Goal: Register for event/course

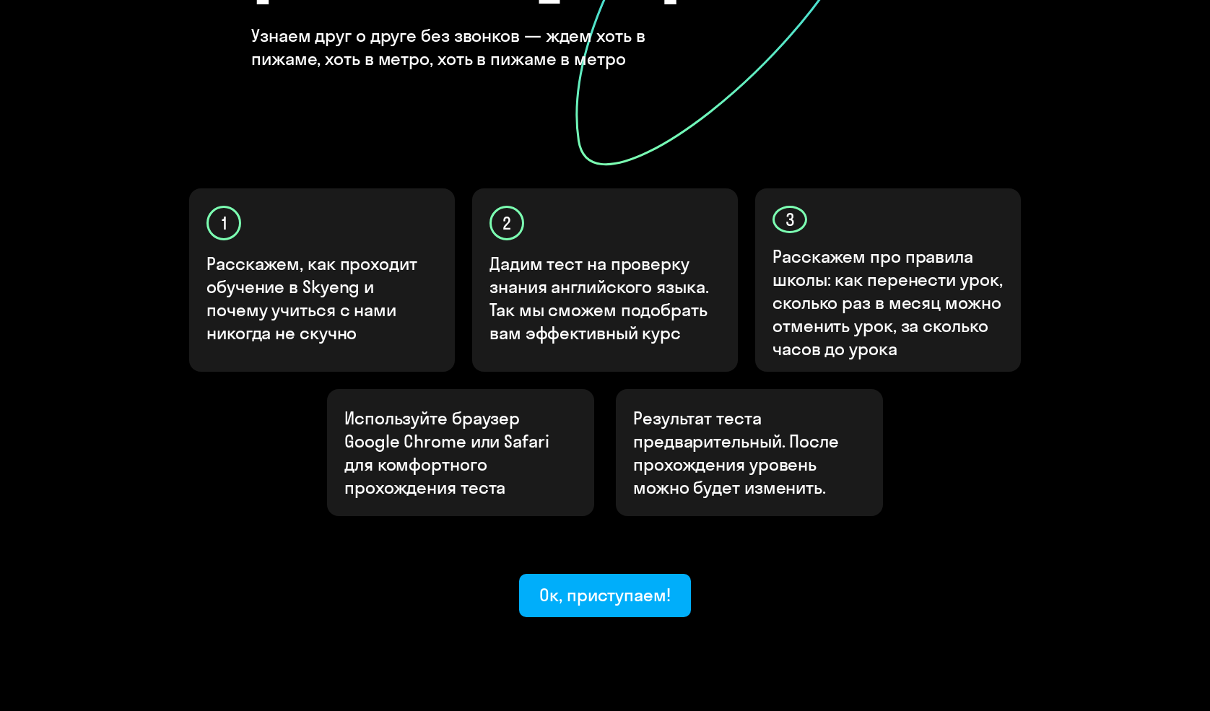
scroll to position [332, 0]
click at [606, 584] on div "Ок, приступаем!" at bounding box center [605, 595] width 131 height 23
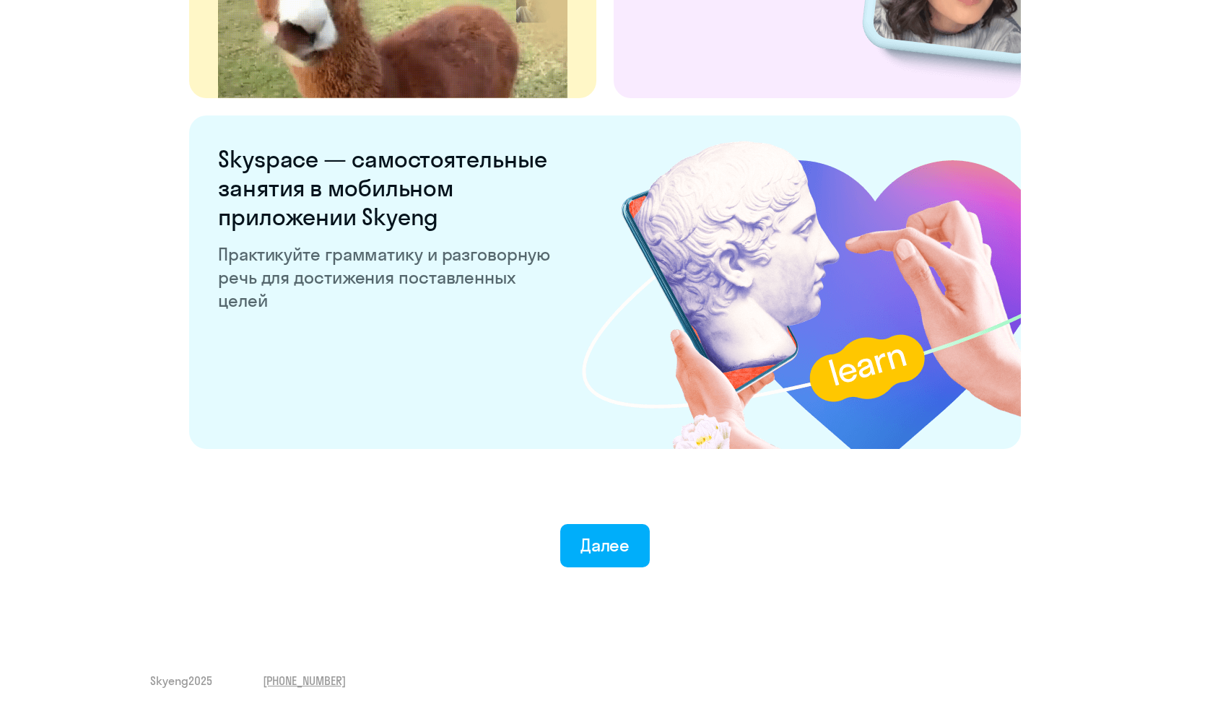
scroll to position [2636, 0]
click at [601, 555] on div "Далее" at bounding box center [606, 545] width 50 height 23
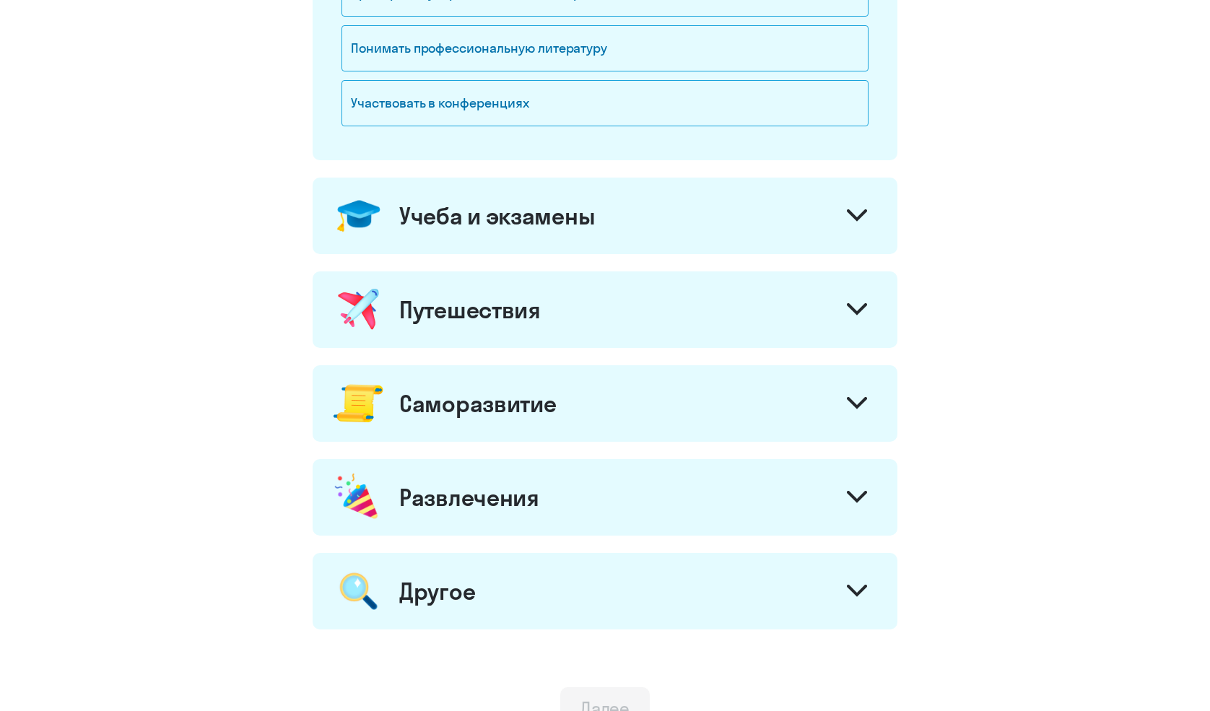
scroll to position [501, 0]
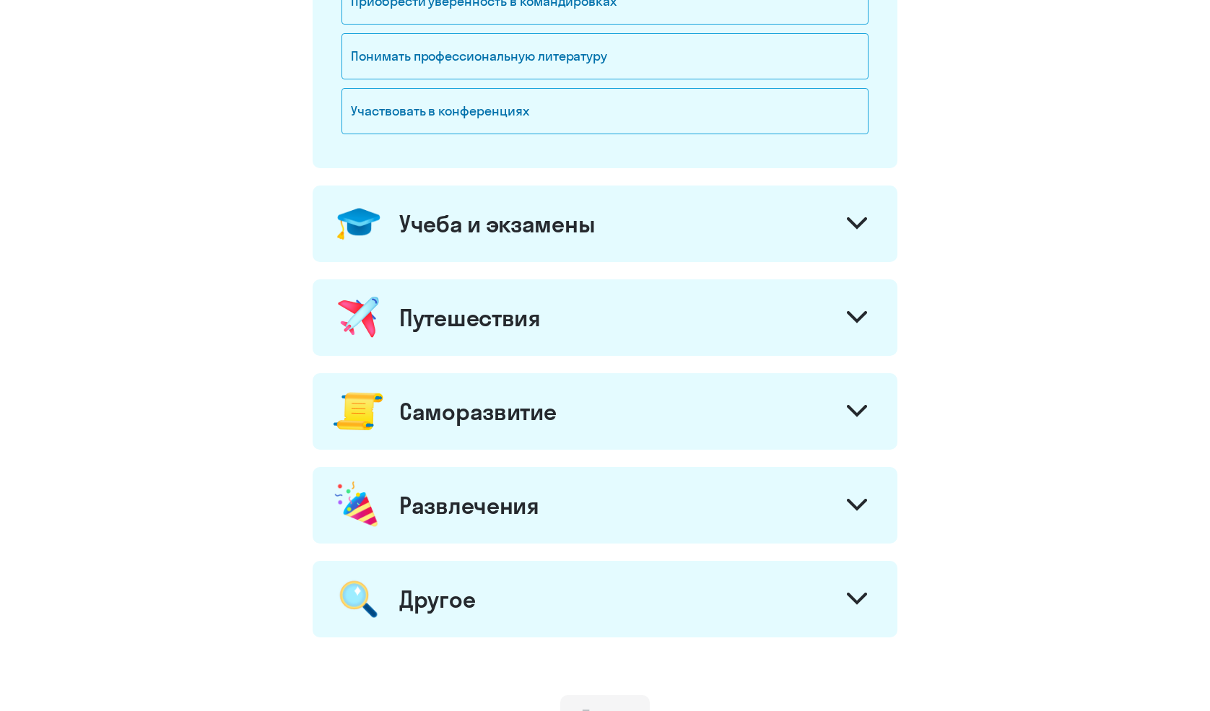
click at [860, 600] on icon at bounding box center [857, 598] width 17 height 9
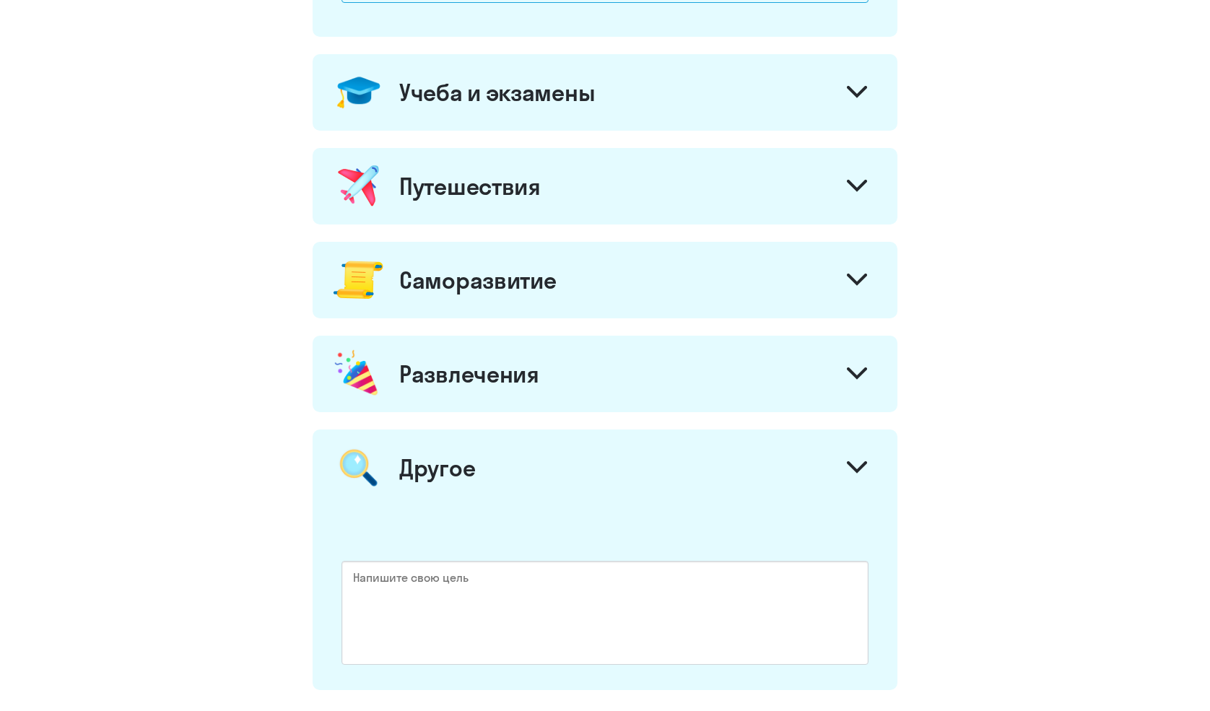
scroll to position [638, 0]
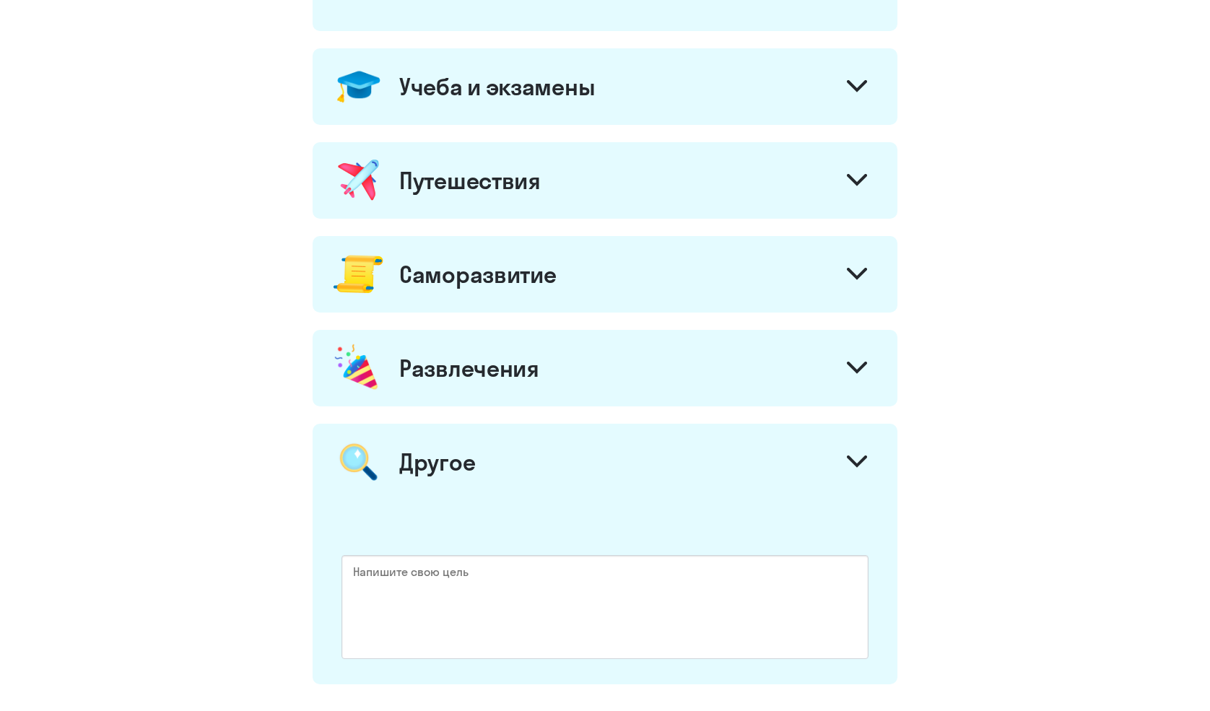
click at [859, 459] on icon at bounding box center [857, 462] width 20 height 12
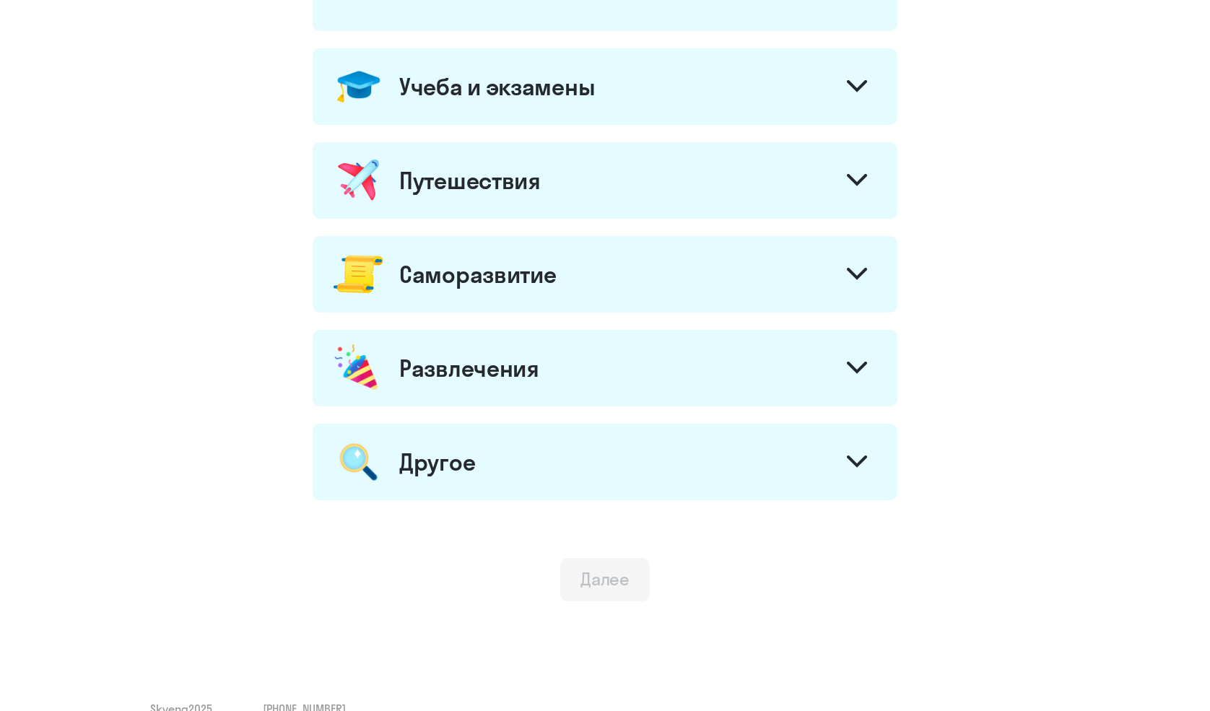
click at [849, 181] on icon at bounding box center [857, 180] width 20 height 12
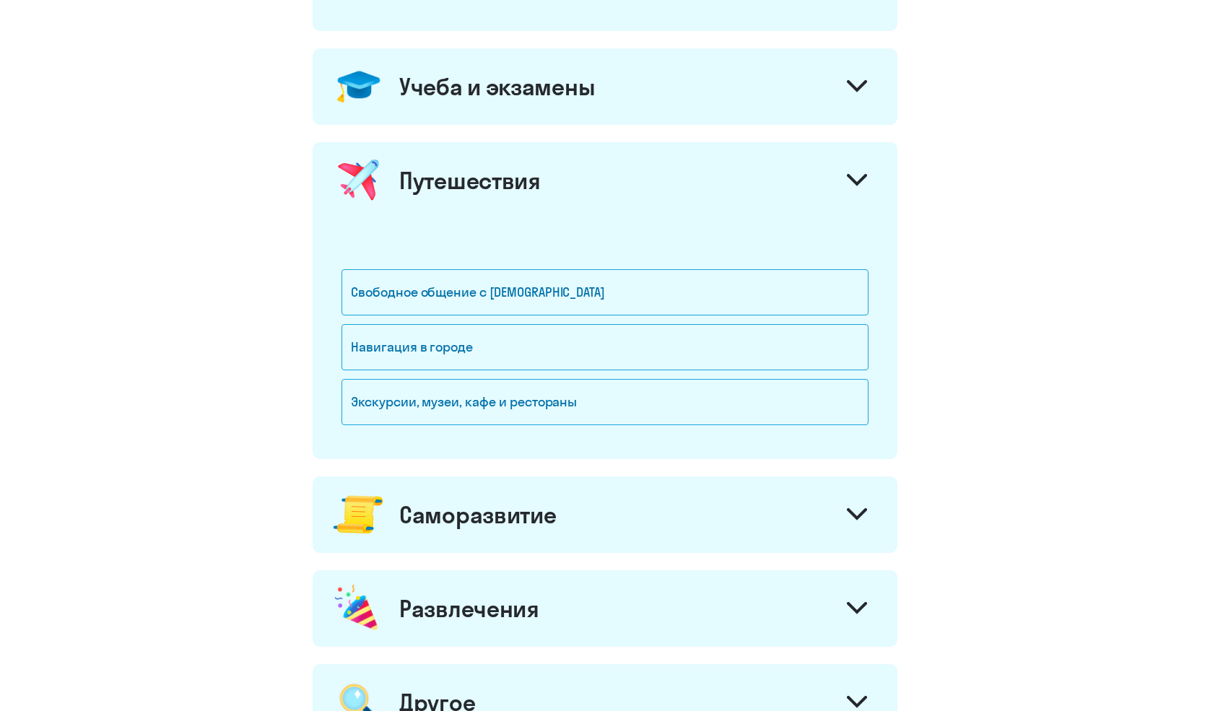
click at [849, 181] on icon at bounding box center [857, 180] width 20 height 12
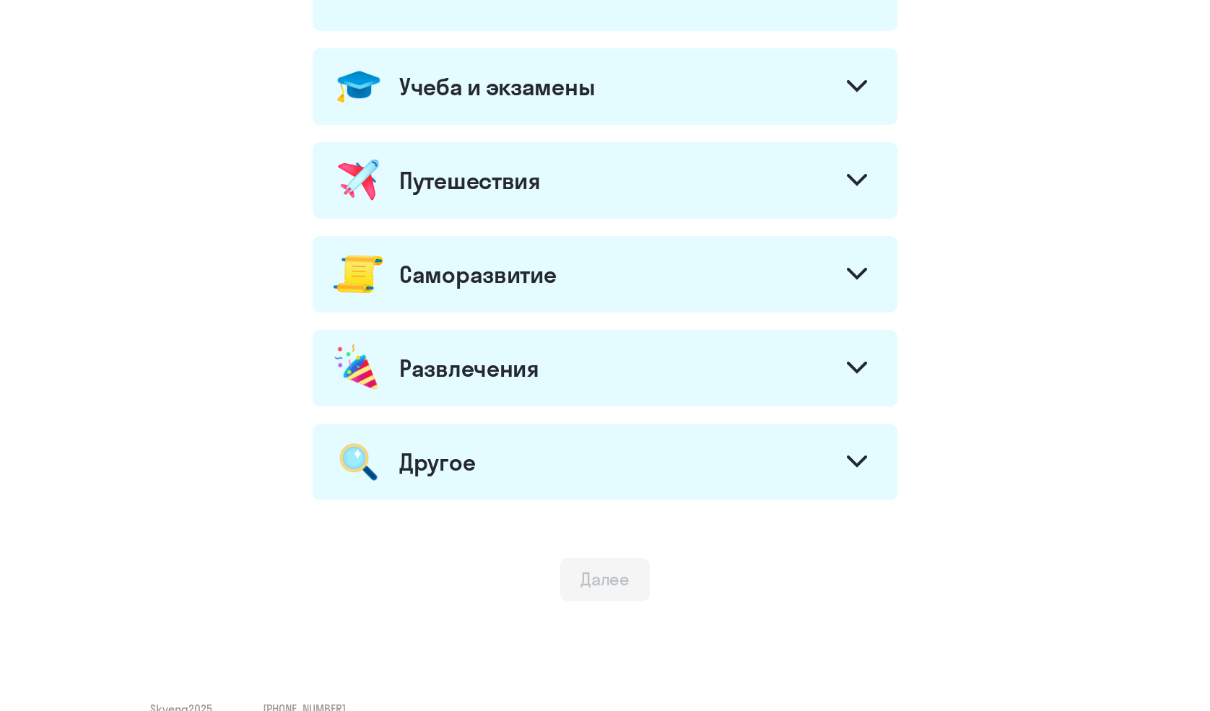
click at [860, 95] on svg-icon at bounding box center [857, 88] width 20 height 16
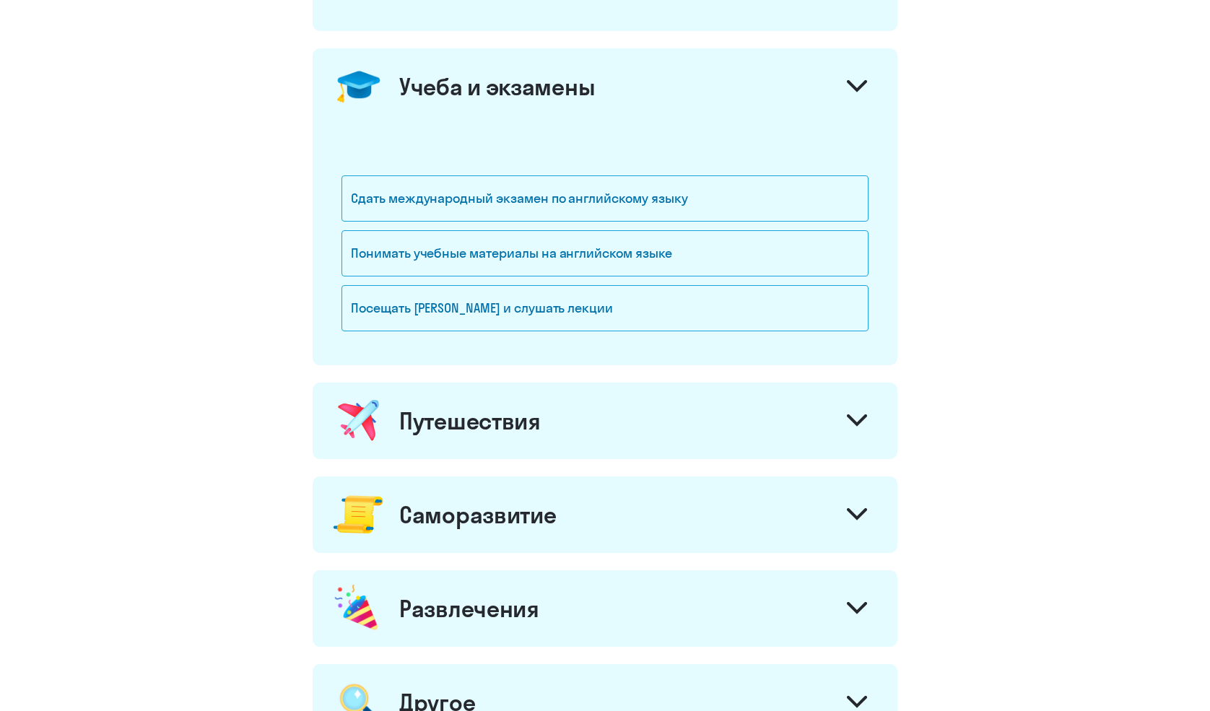
click at [860, 95] on svg-icon at bounding box center [857, 88] width 20 height 16
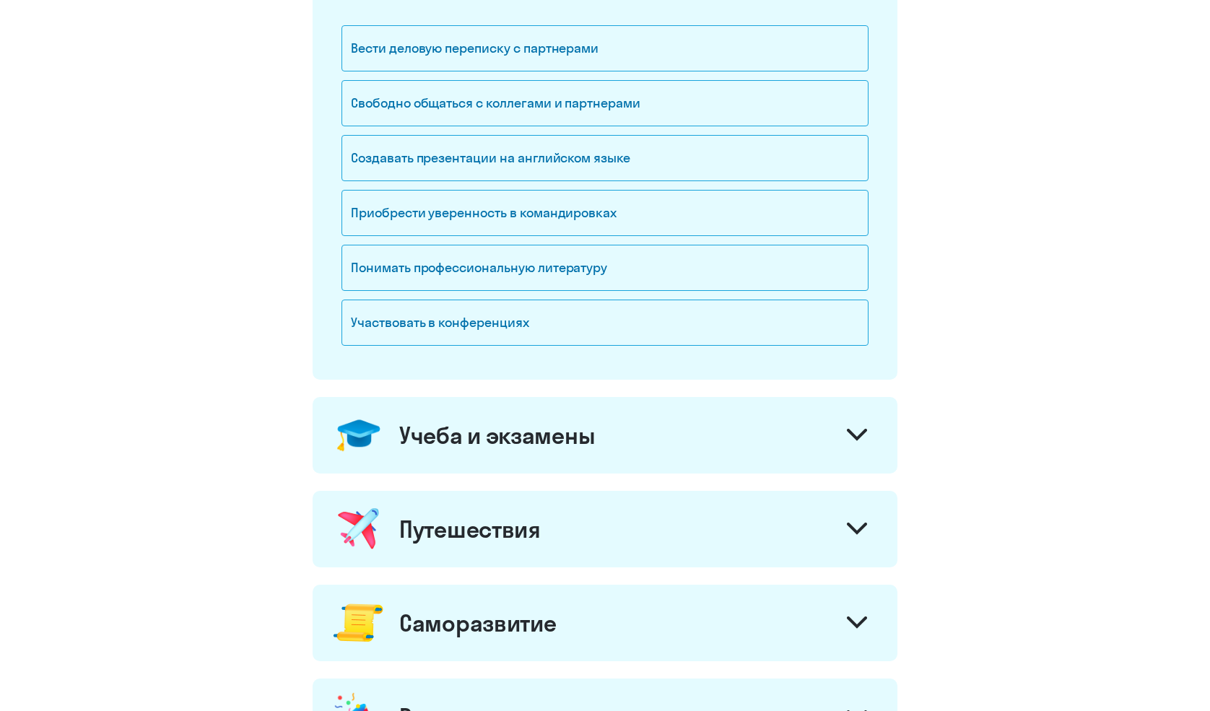
scroll to position [281, 0]
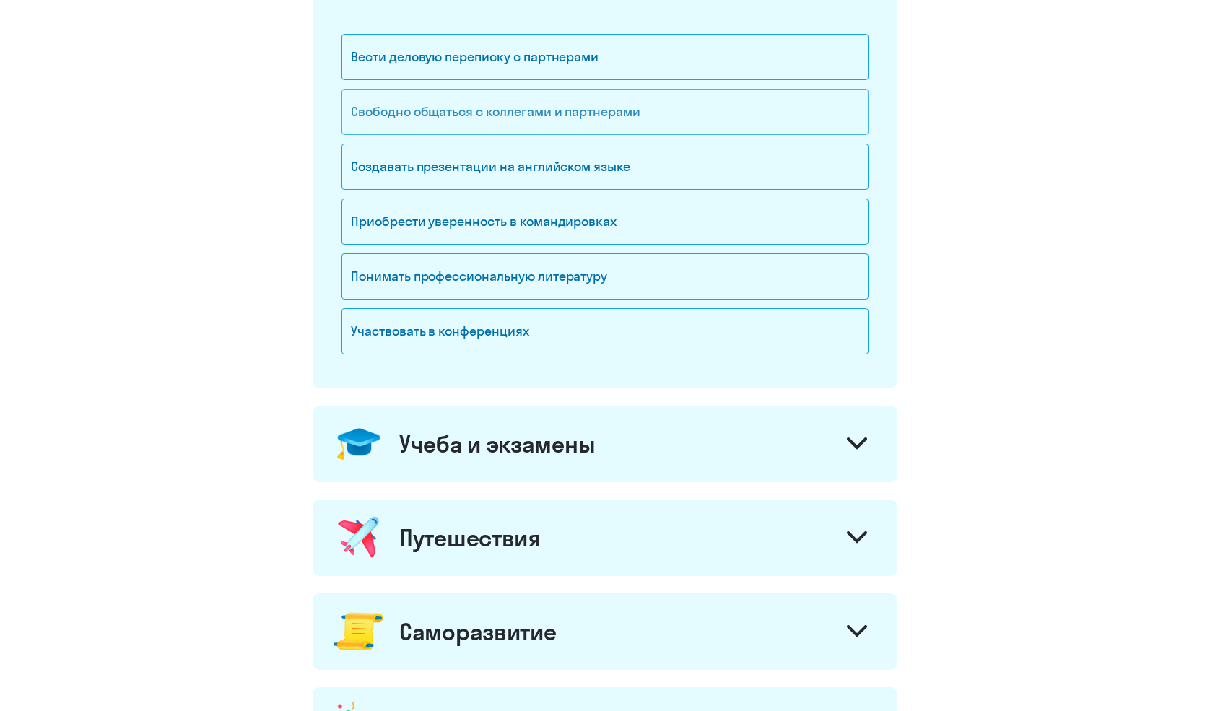
click at [631, 123] on div "Свободно общаться с коллегами и партнерами" at bounding box center [605, 112] width 527 height 46
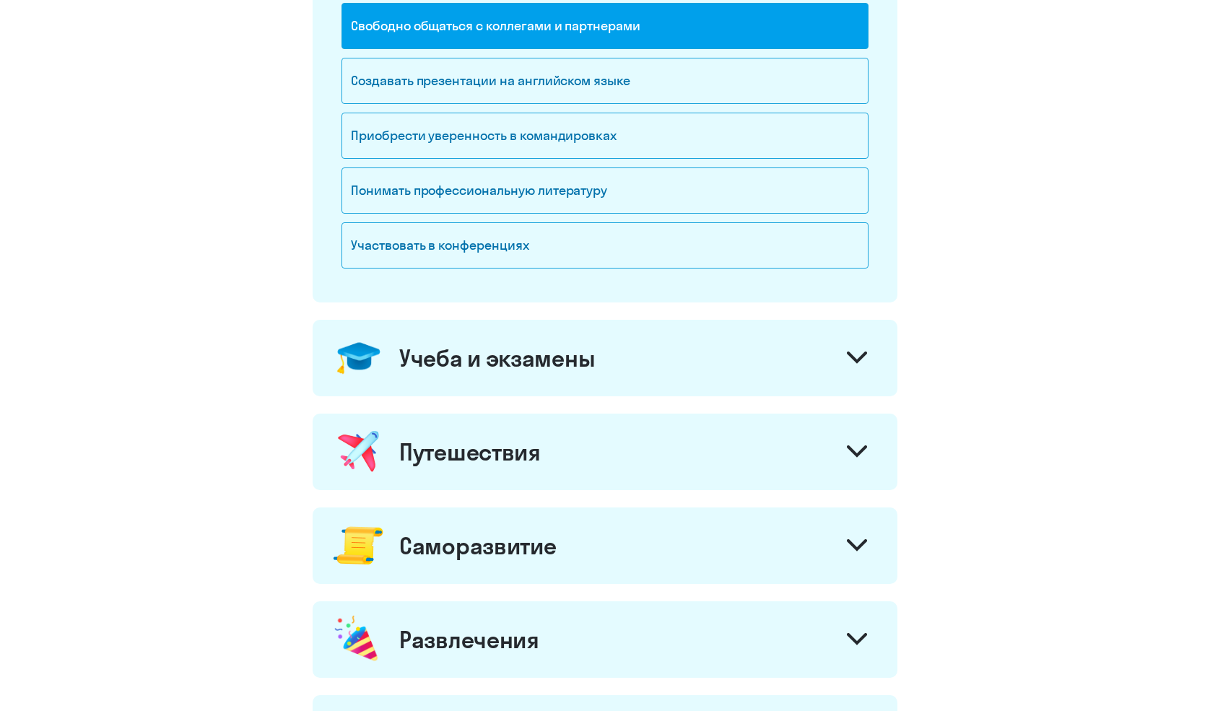
scroll to position [371, 0]
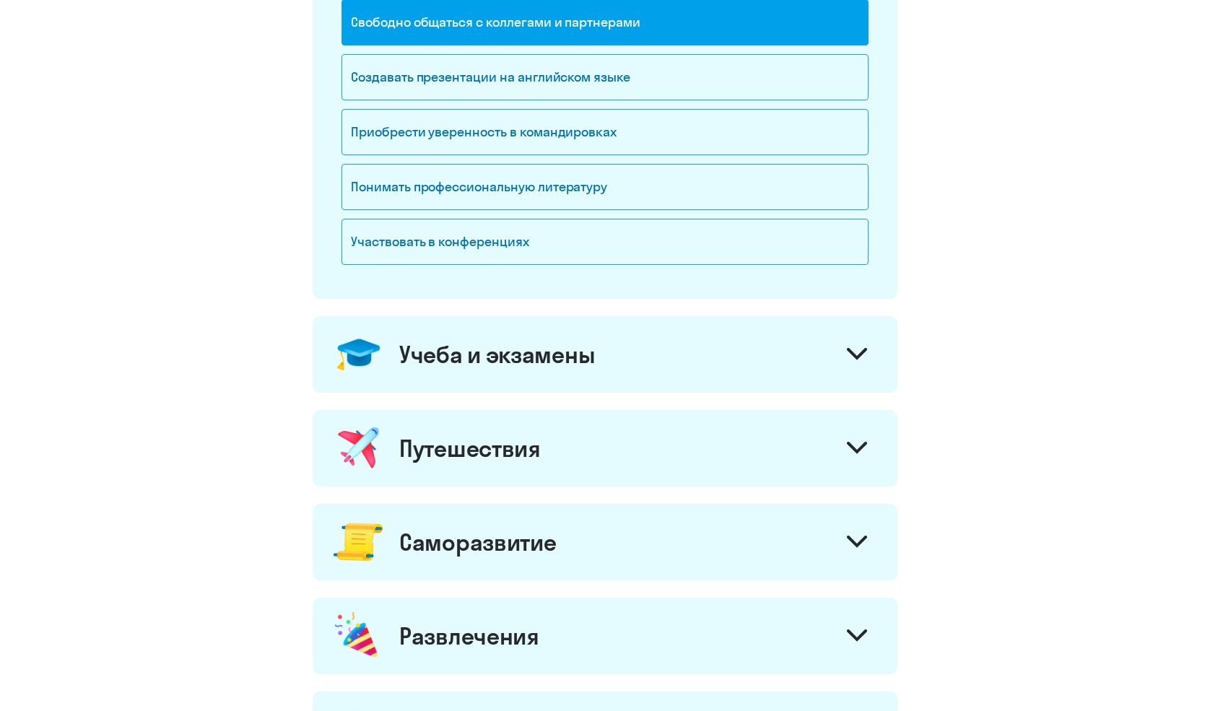
click at [858, 362] on svg-icon at bounding box center [857, 356] width 20 height 16
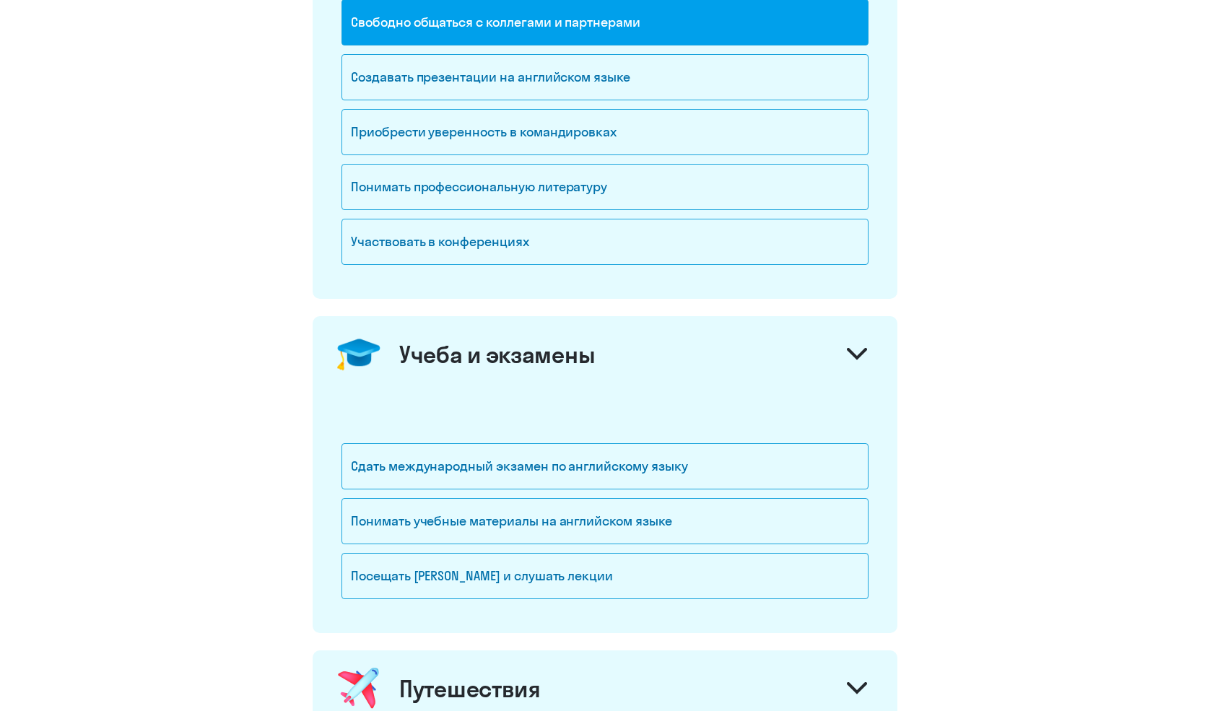
click at [858, 362] on svg-icon at bounding box center [857, 356] width 20 height 16
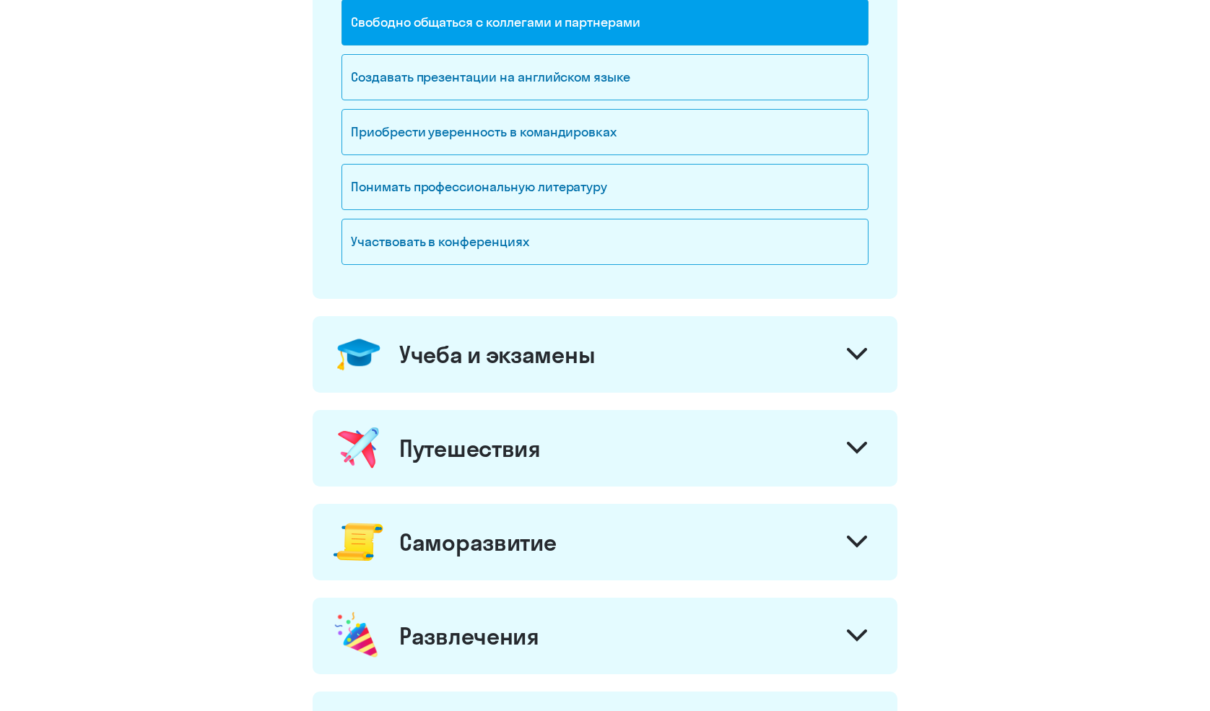
click at [854, 541] on icon at bounding box center [857, 542] width 20 height 12
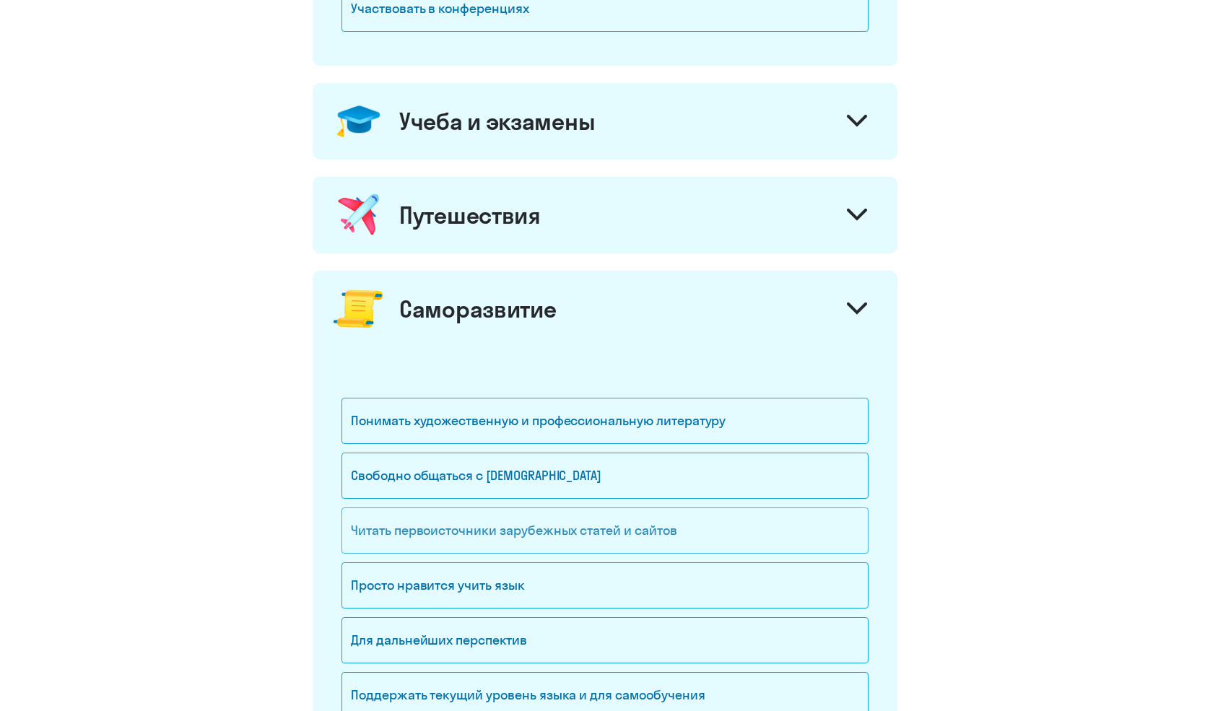
scroll to position [612, 0]
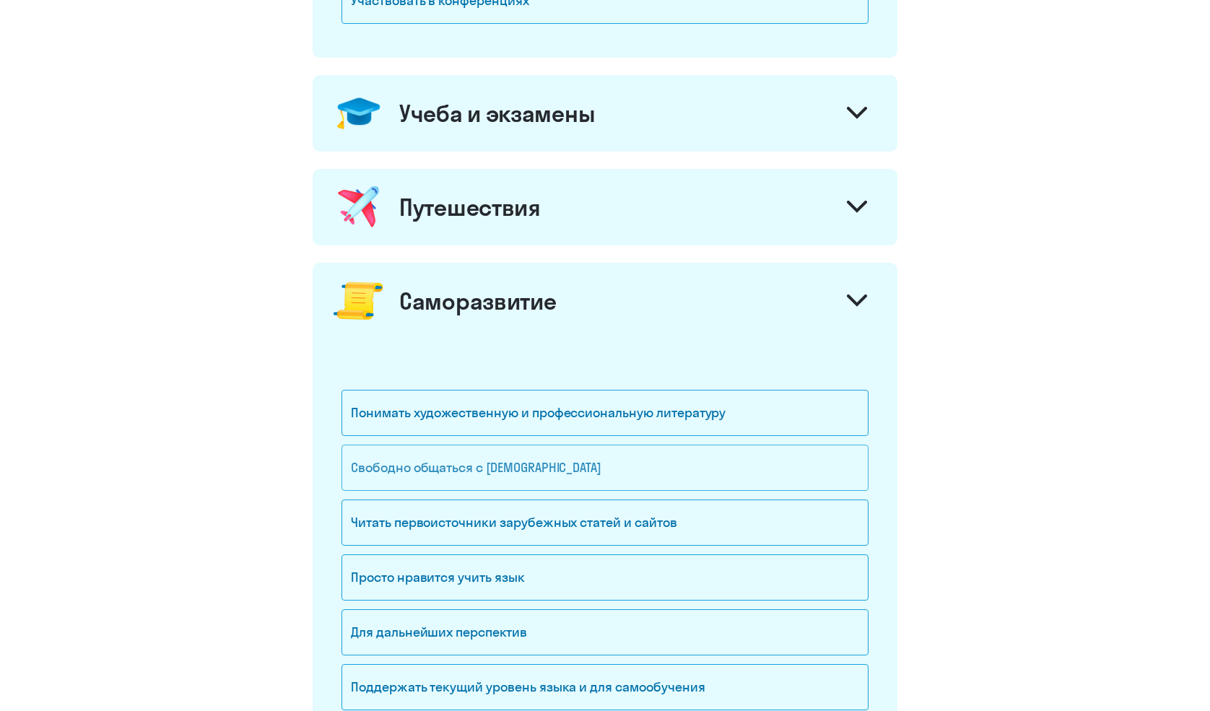
click at [712, 468] on div "Свободно общаться с [DEMOGRAPHIC_DATA]" at bounding box center [605, 468] width 527 height 46
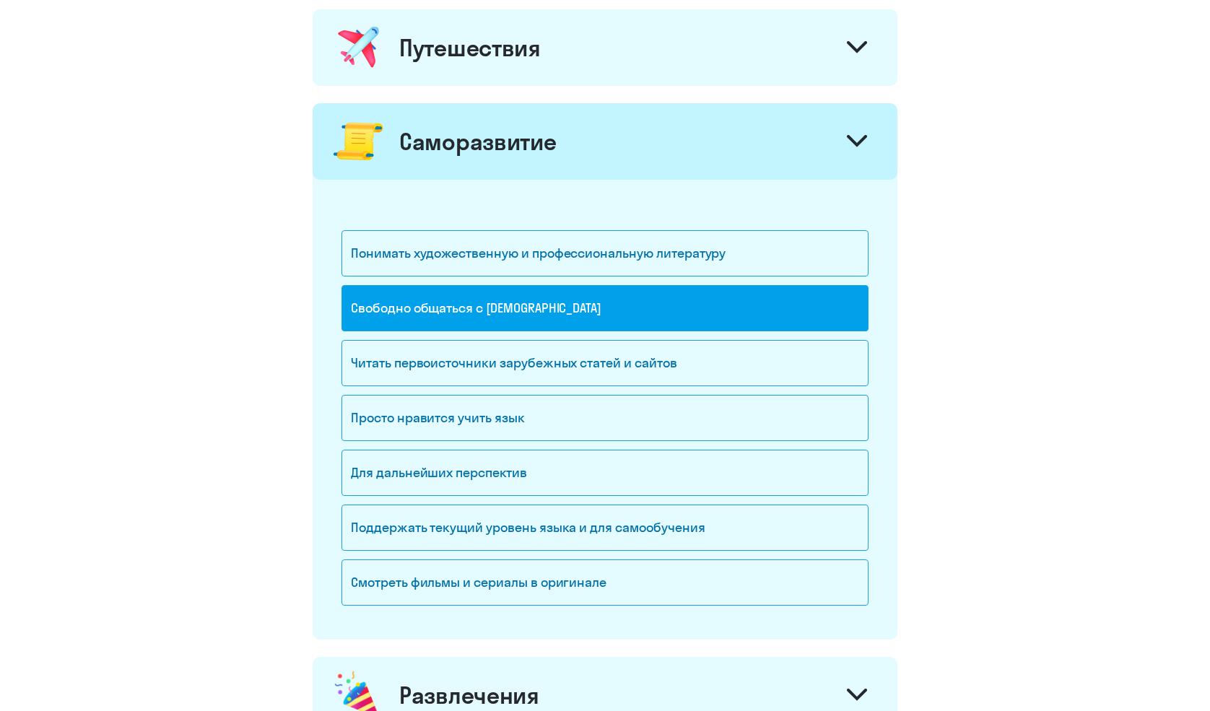
scroll to position [778, 0]
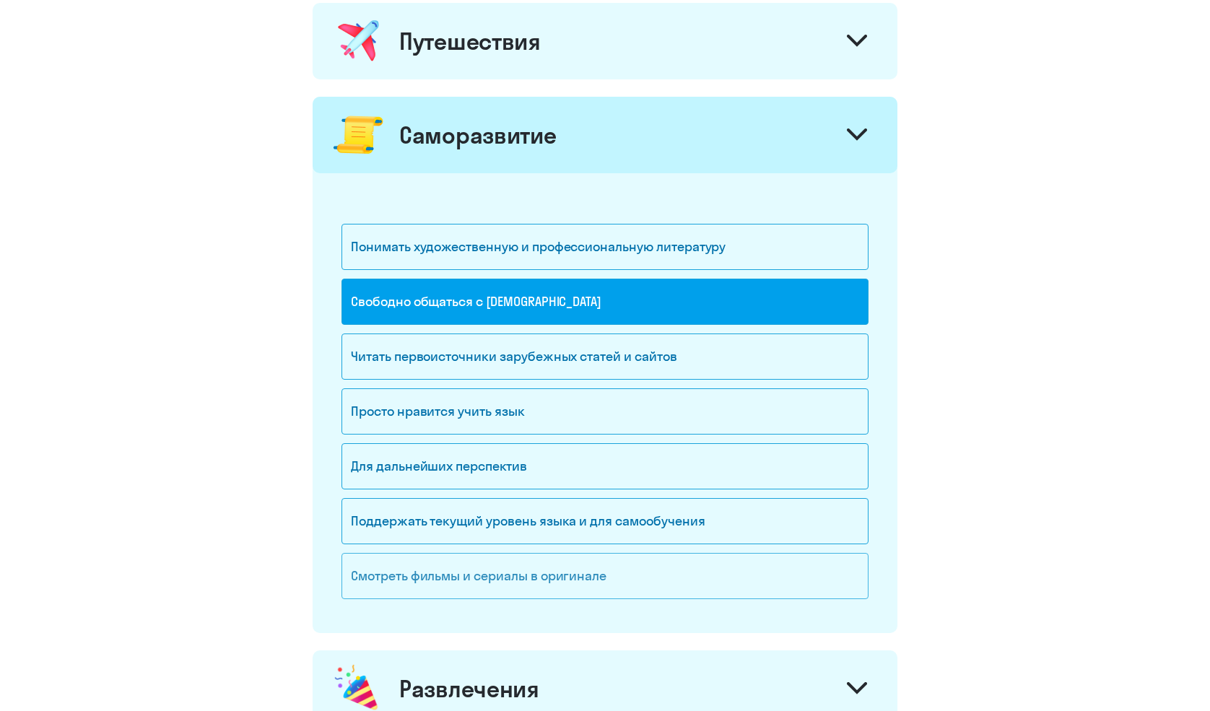
click at [701, 581] on div "Смотреть фильмы и сериалы в оригинале" at bounding box center [605, 576] width 527 height 46
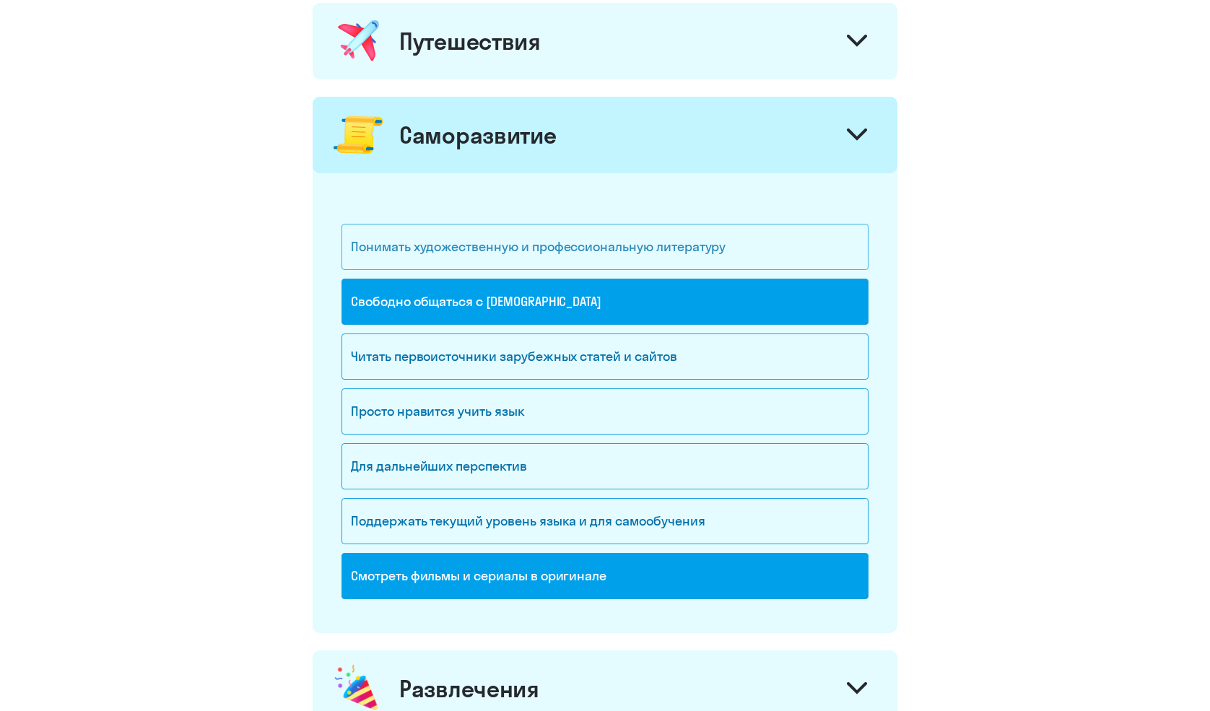
click at [813, 246] on div "Понимать художественную и профессиональную литературу" at bounding box center [605, 247] width 527 height 46
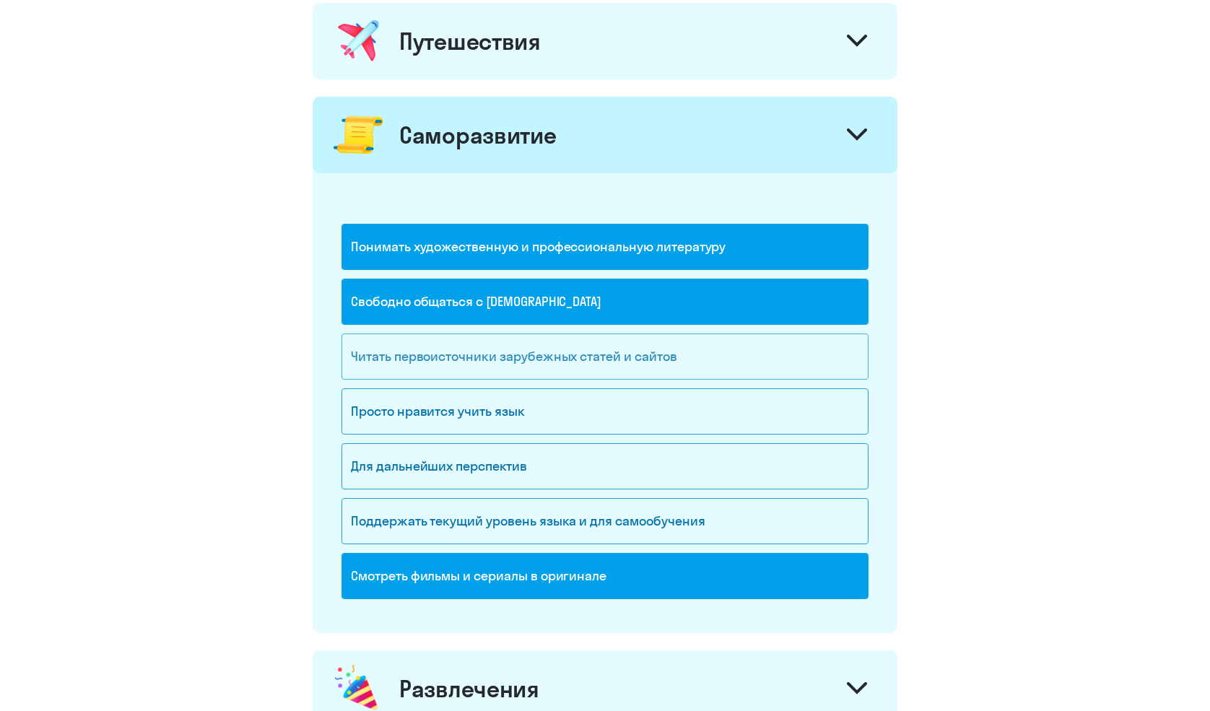
click at [737, 356] on div "Читать первоисточники зарубежных статей и сайтов" at bounding box center [605, 357] width 527 height 46
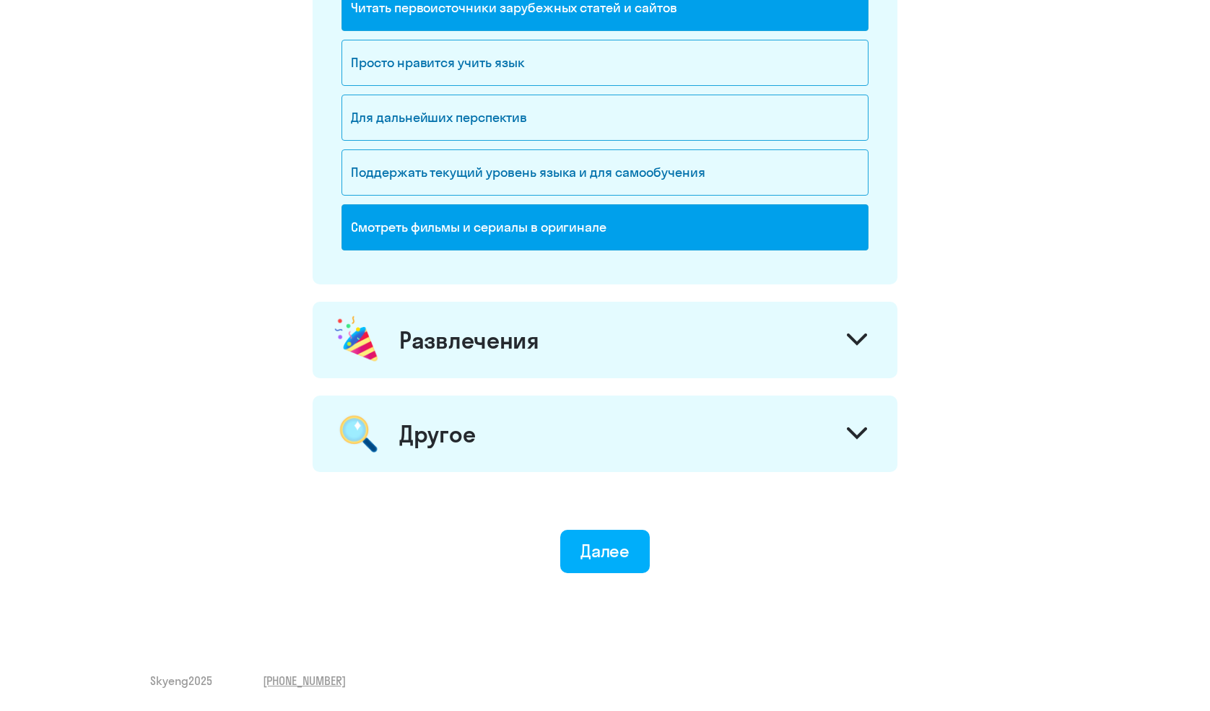
scroll to position [1127, 0]
click at [616, 555] on div "Далее" at bounding box center [606, 551] width 50 height 23
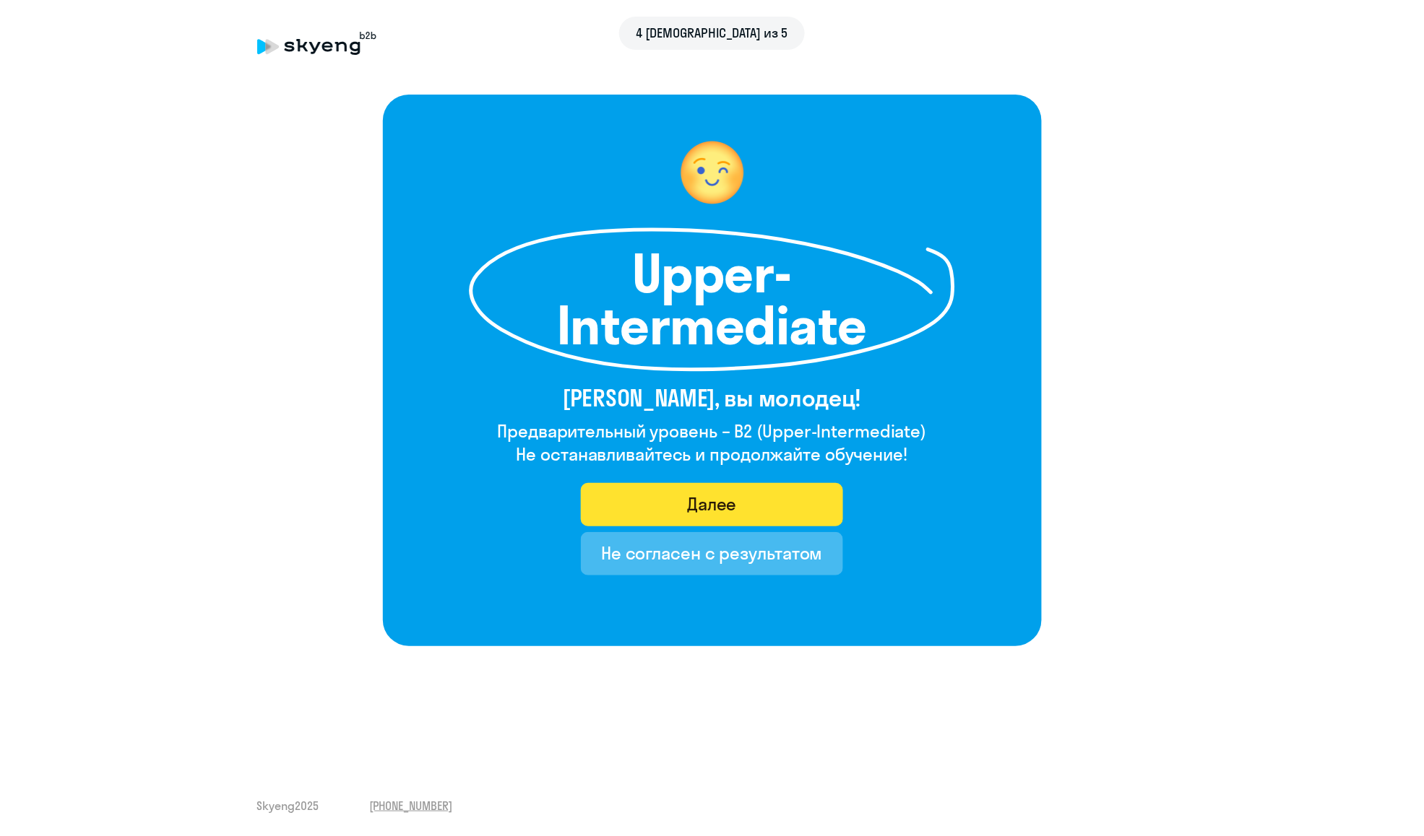
click at [716, 508] on div "Далее" at bounding box center [712, 504] width 50 height 23
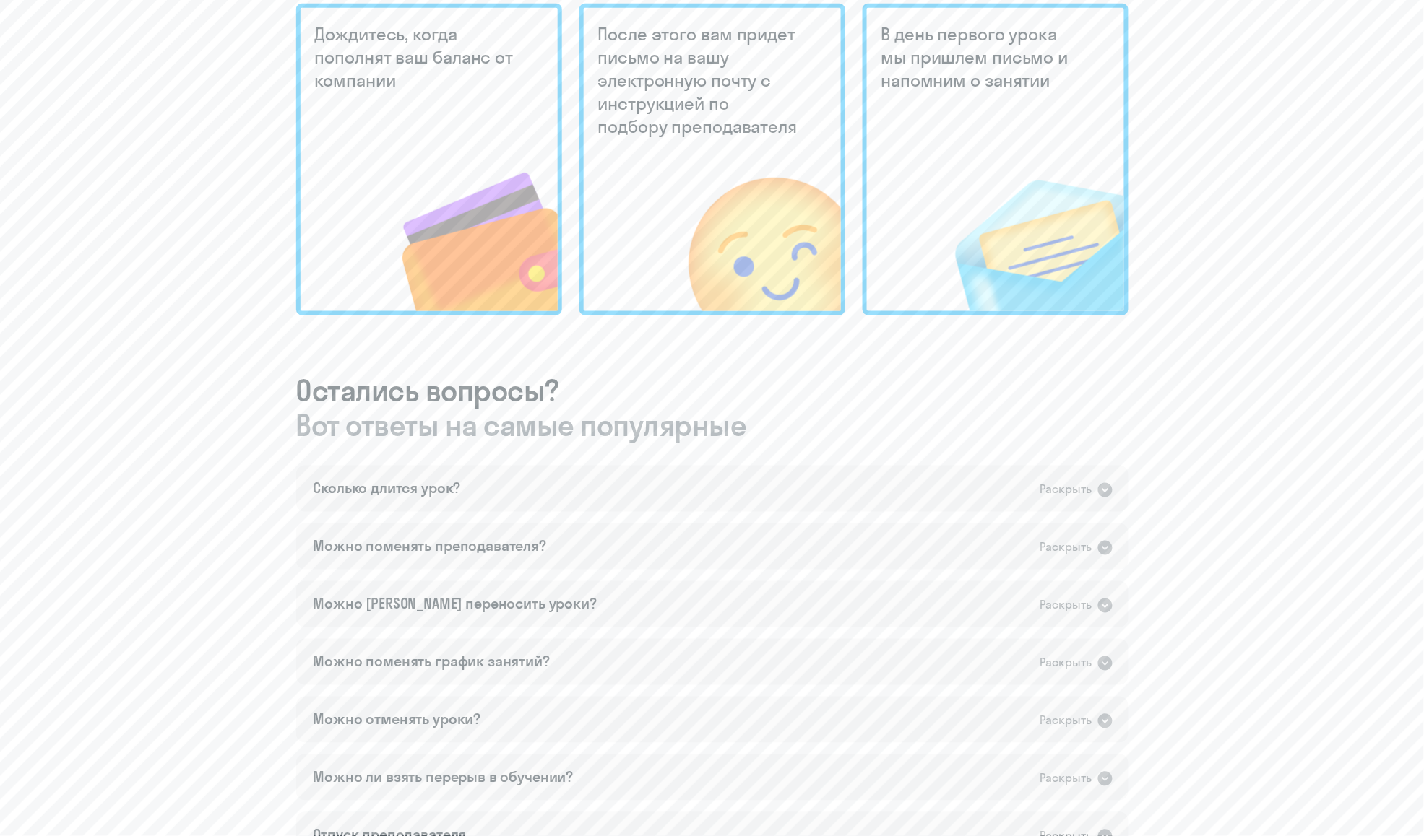
scroll to position [449, 0]
click at [1109, 485] on icon at bounding box center [1105, 492] width 14 height 14
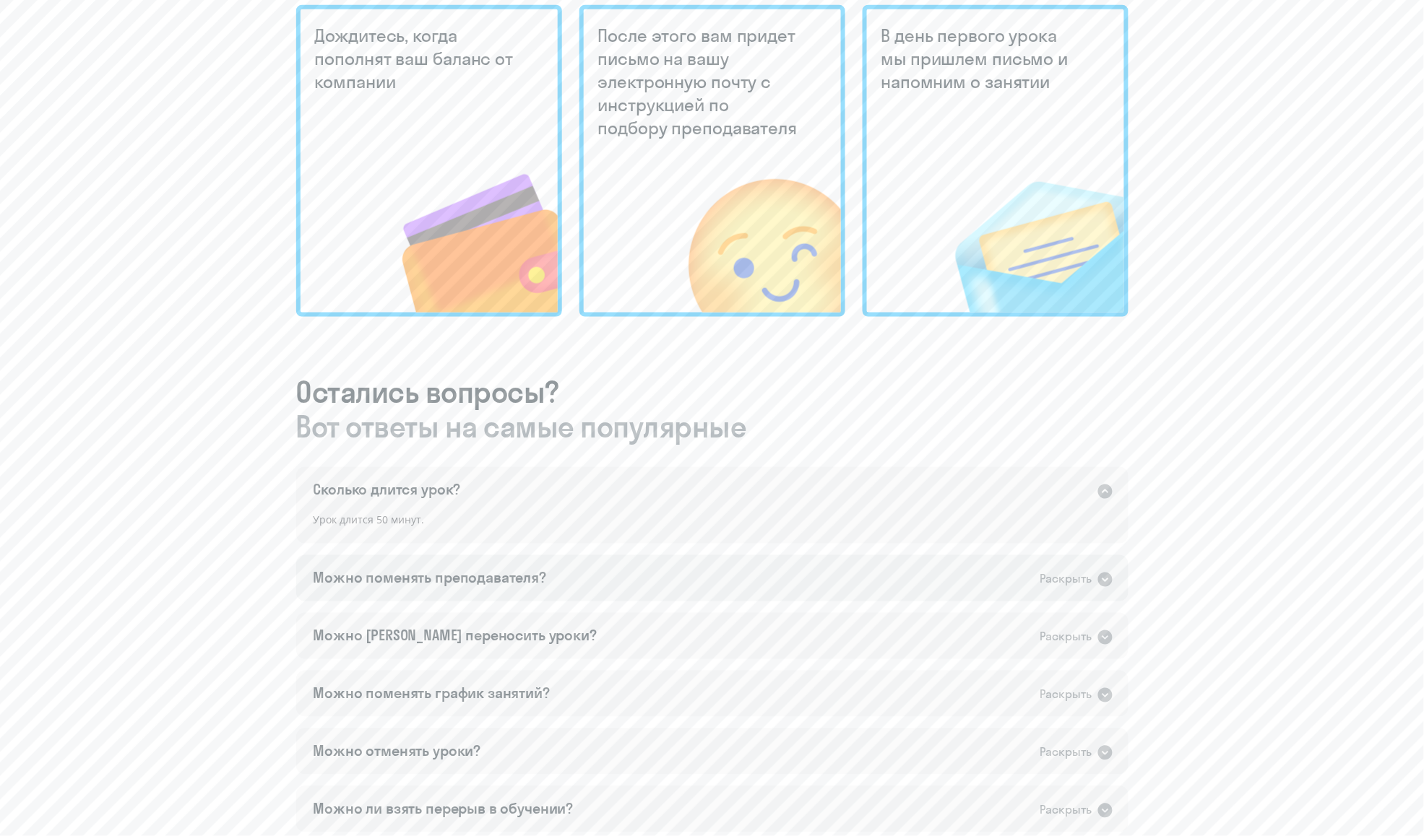
click at [1108, 573] on icon at bounding box center [1105, 580] width 14 height 14
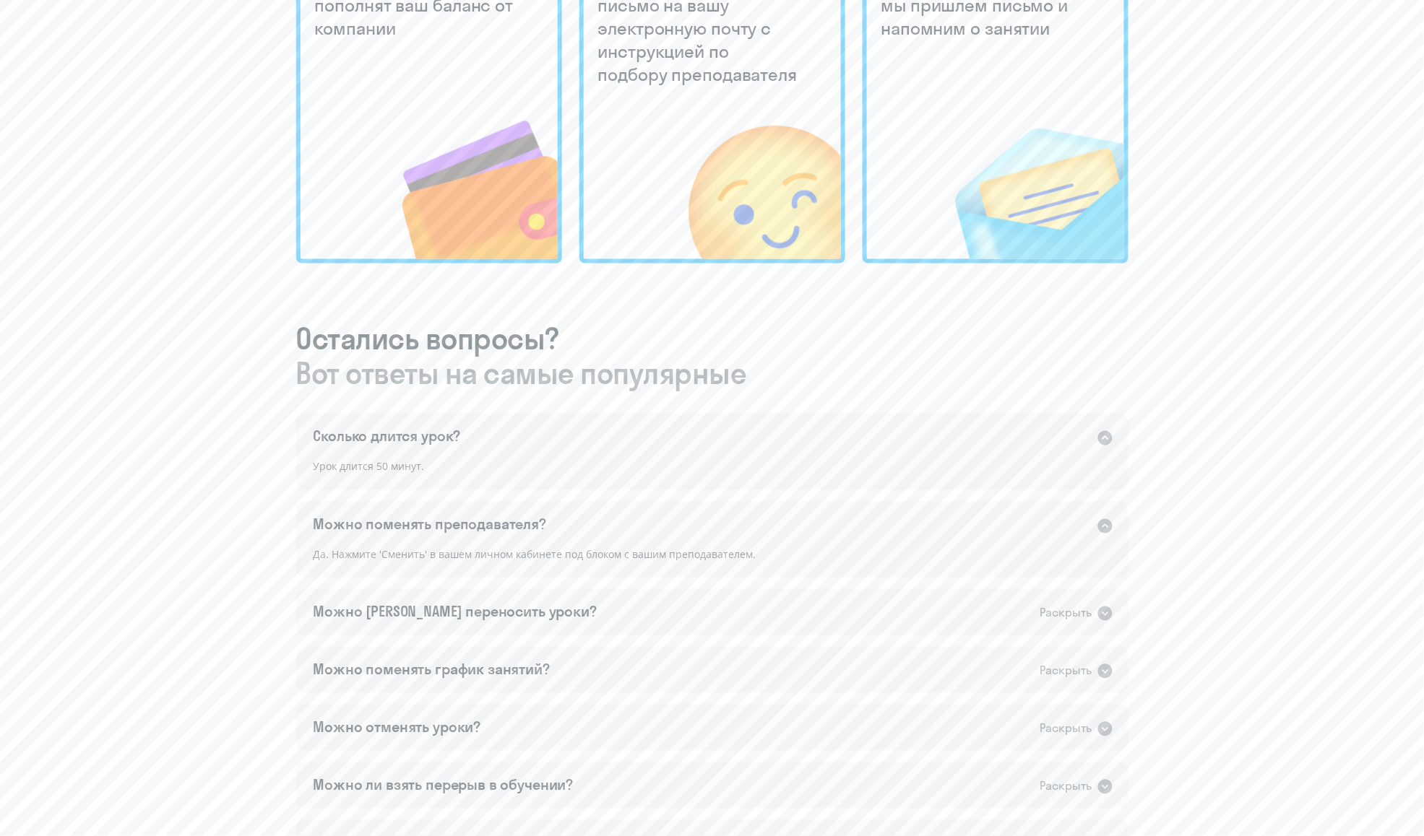
scroll to position [520, 0]
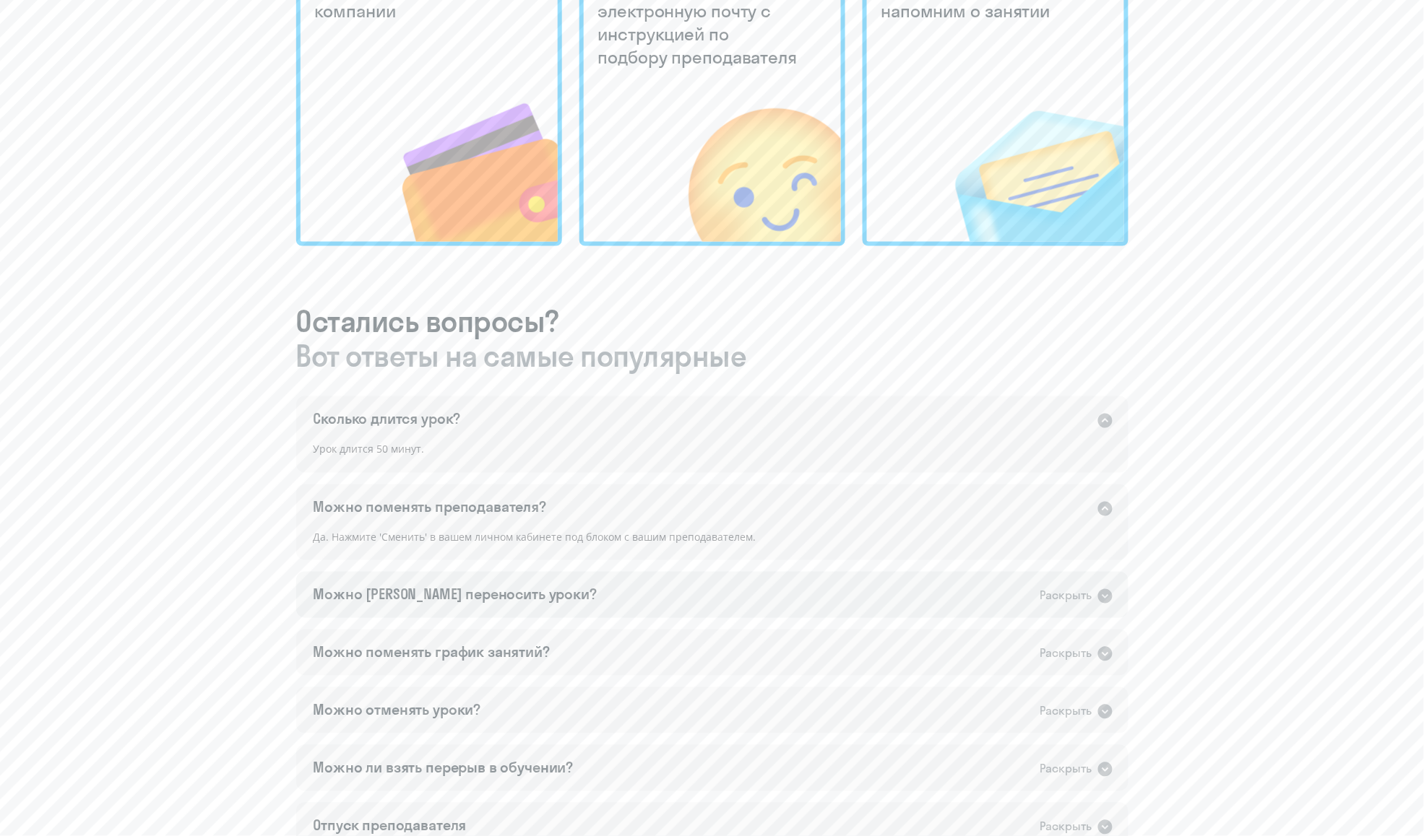
click at [1101, 594] on icon at bounding box center [1105, 596] width 14 height 14
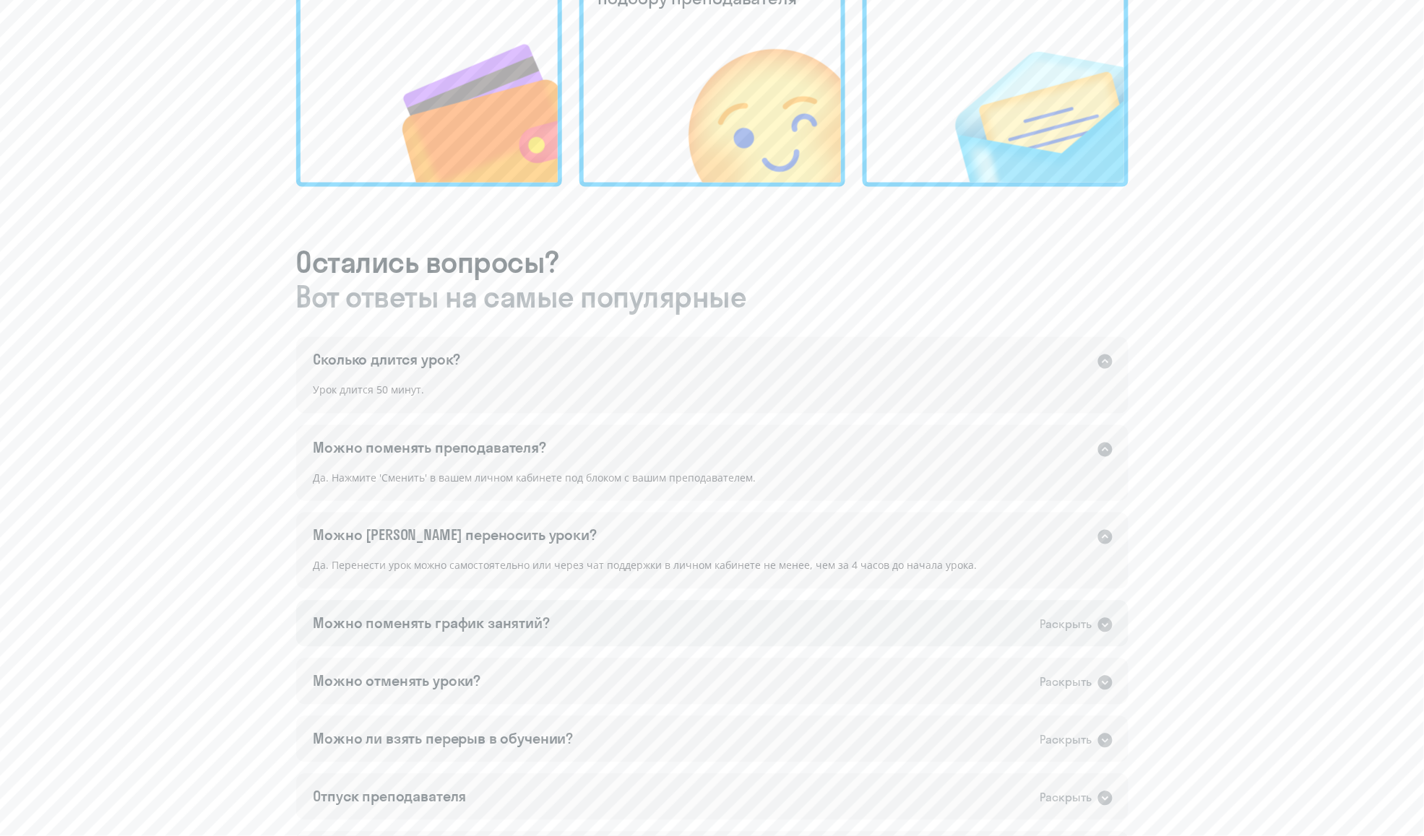
scroll to position [586, 0]
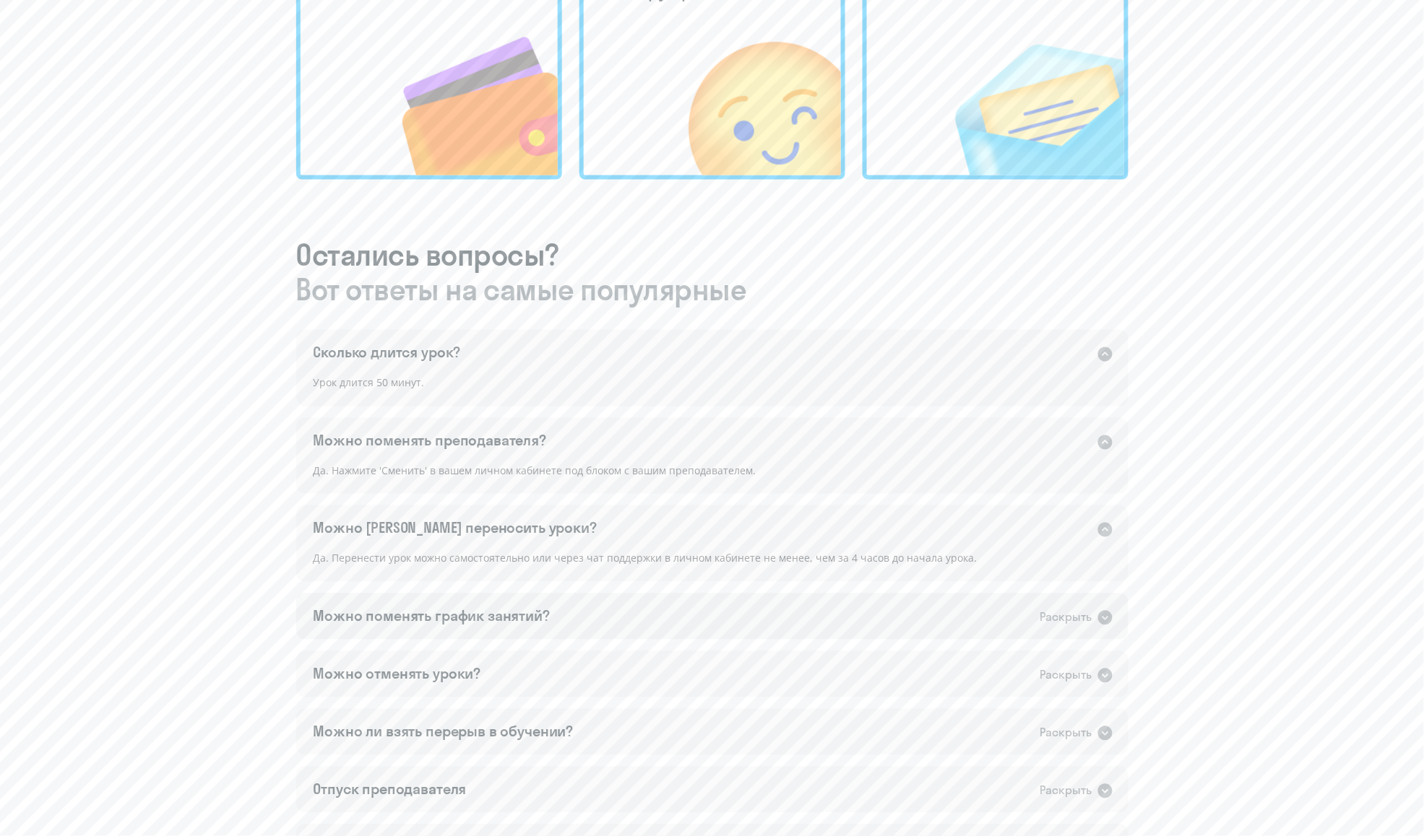
click at [1108, 611] on icon at bounding box center [1105, 618] width 14 height 14
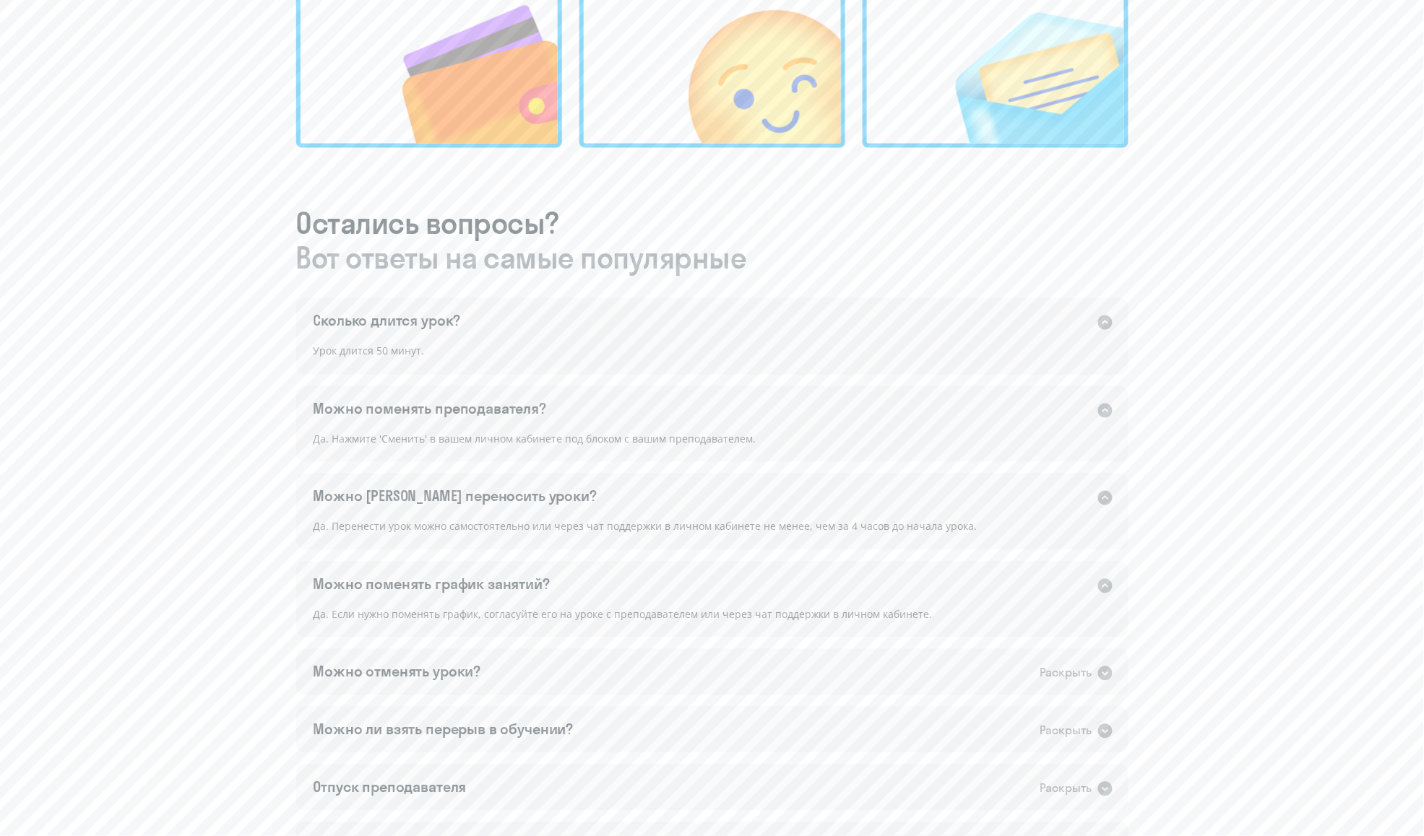
scroll to position [656, 0]
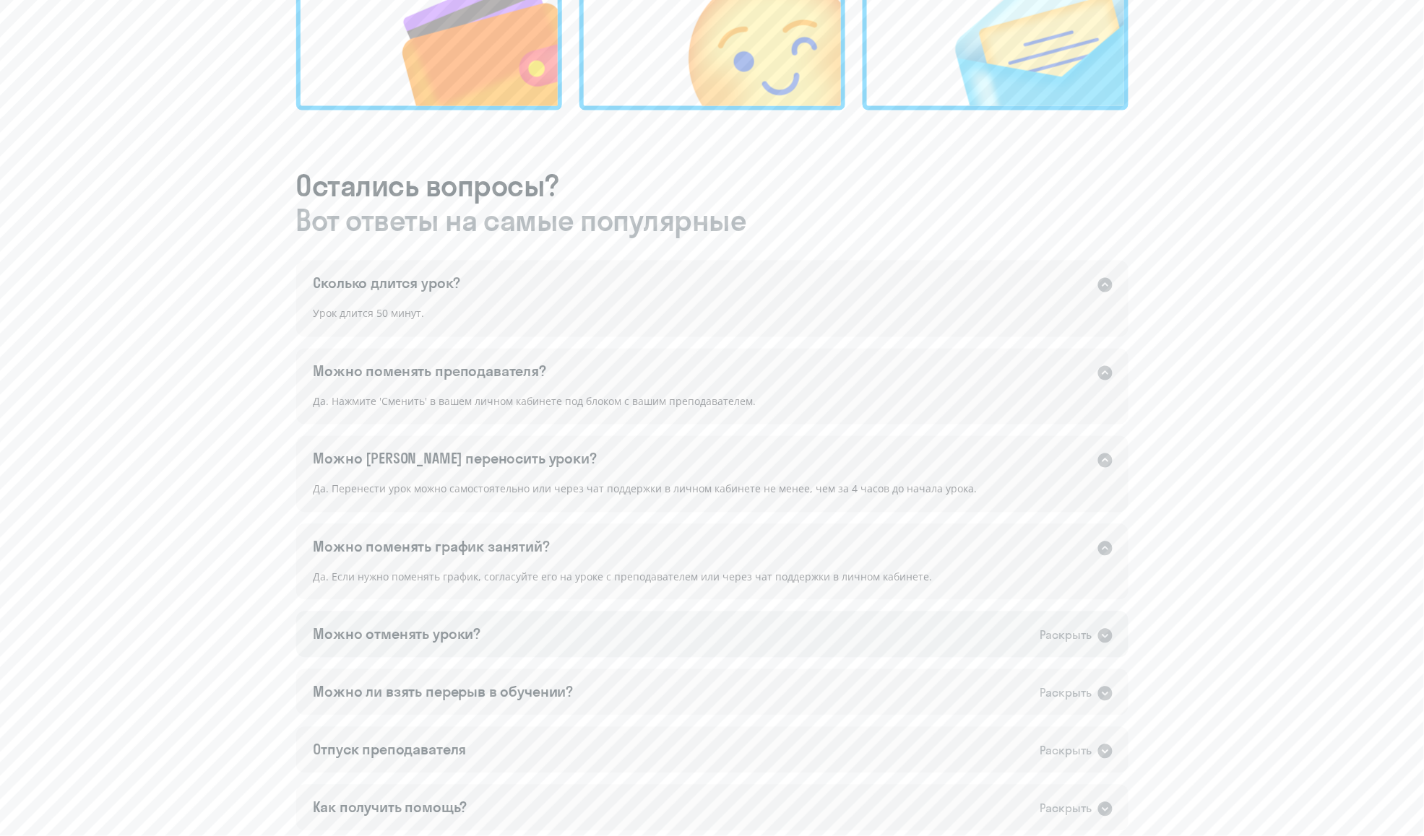
click at [1100, 630] on icon at bounding box center [1105, 636] width 14 height 14
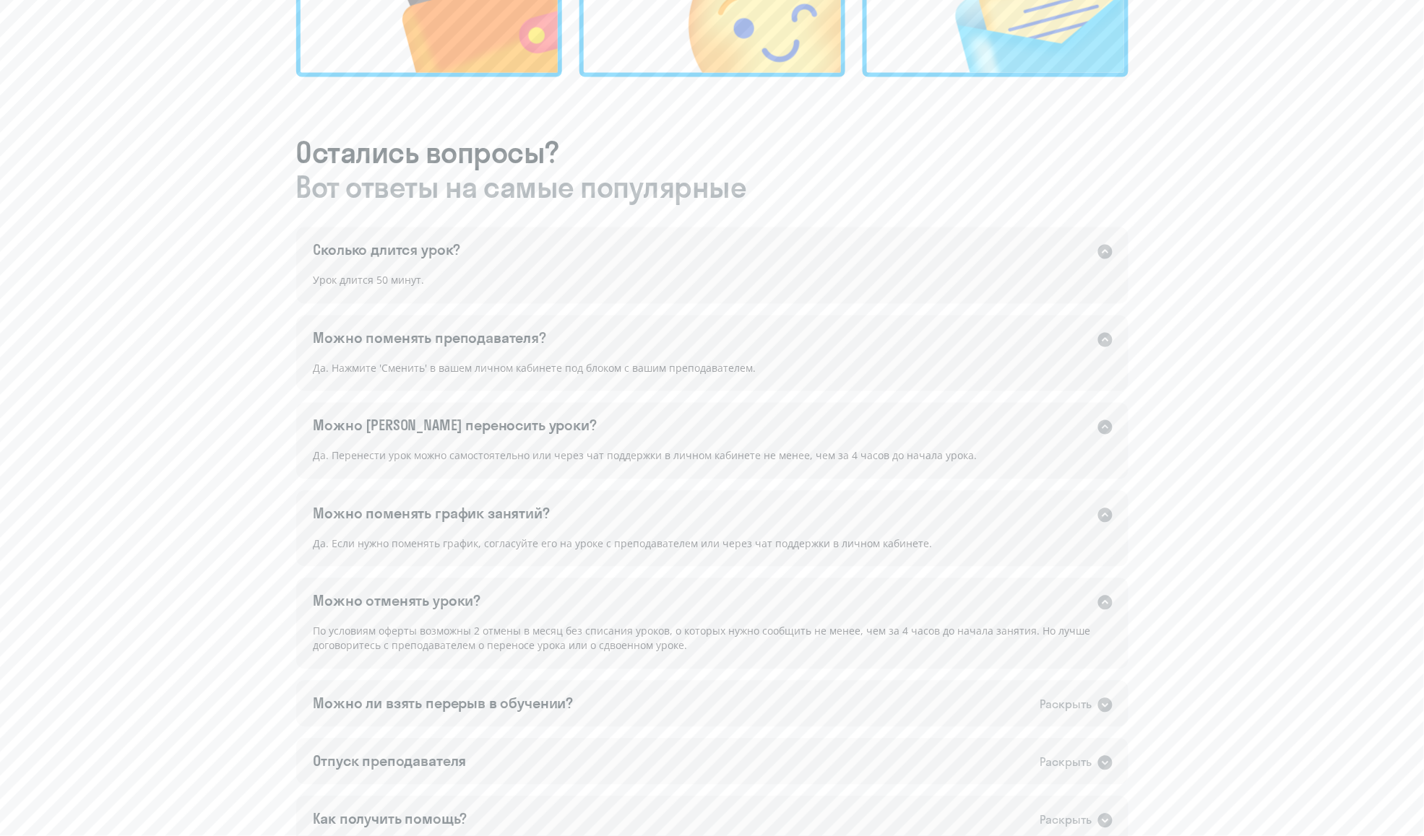
scroll to position [696, 0]
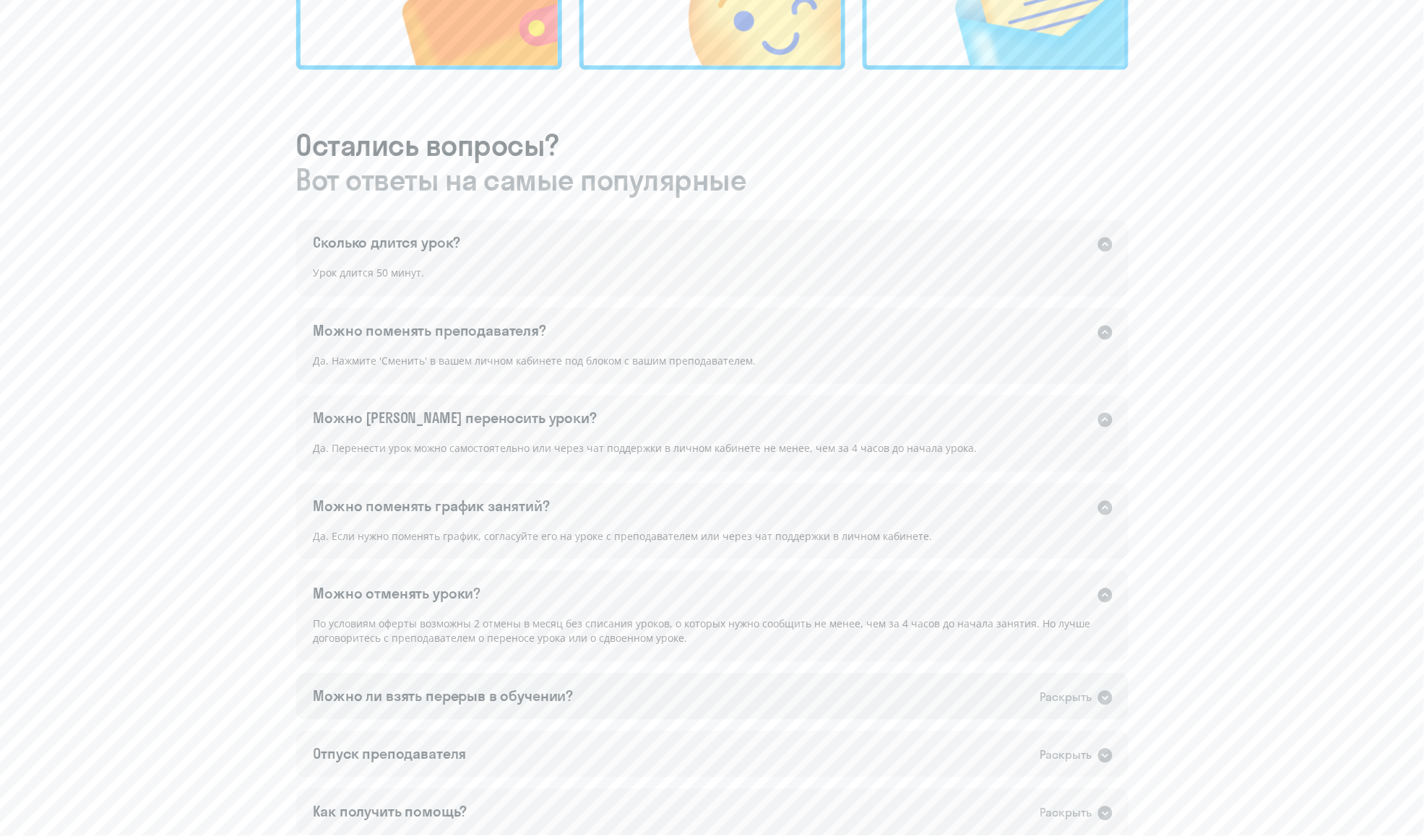
click at [1101, 690] on icon at bounding box center [1104, 698] width 17 height 17
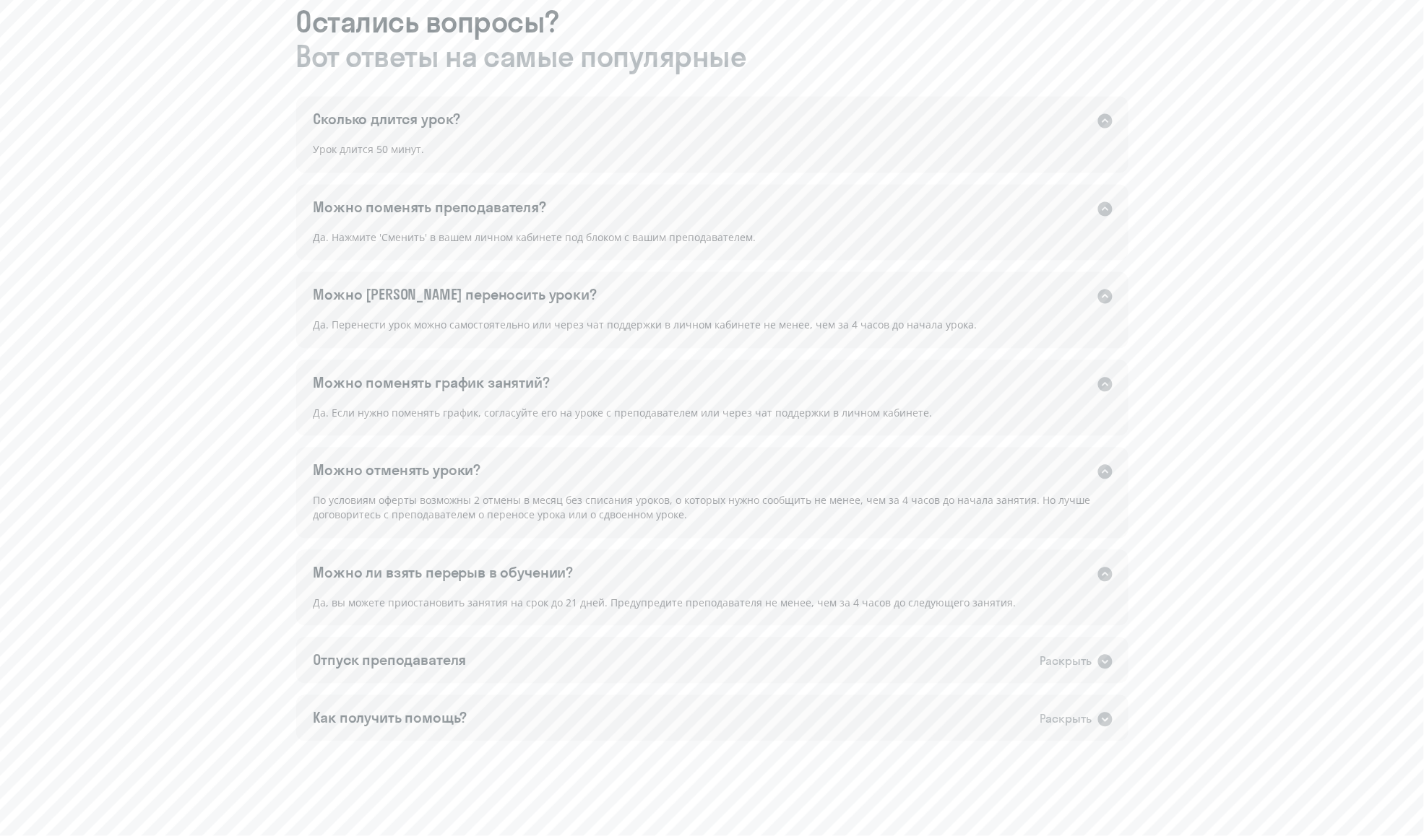
scroll to position [825, 0]
click at [1104, 653] on icon at bounding box center [1105, 657] width 14 height 14
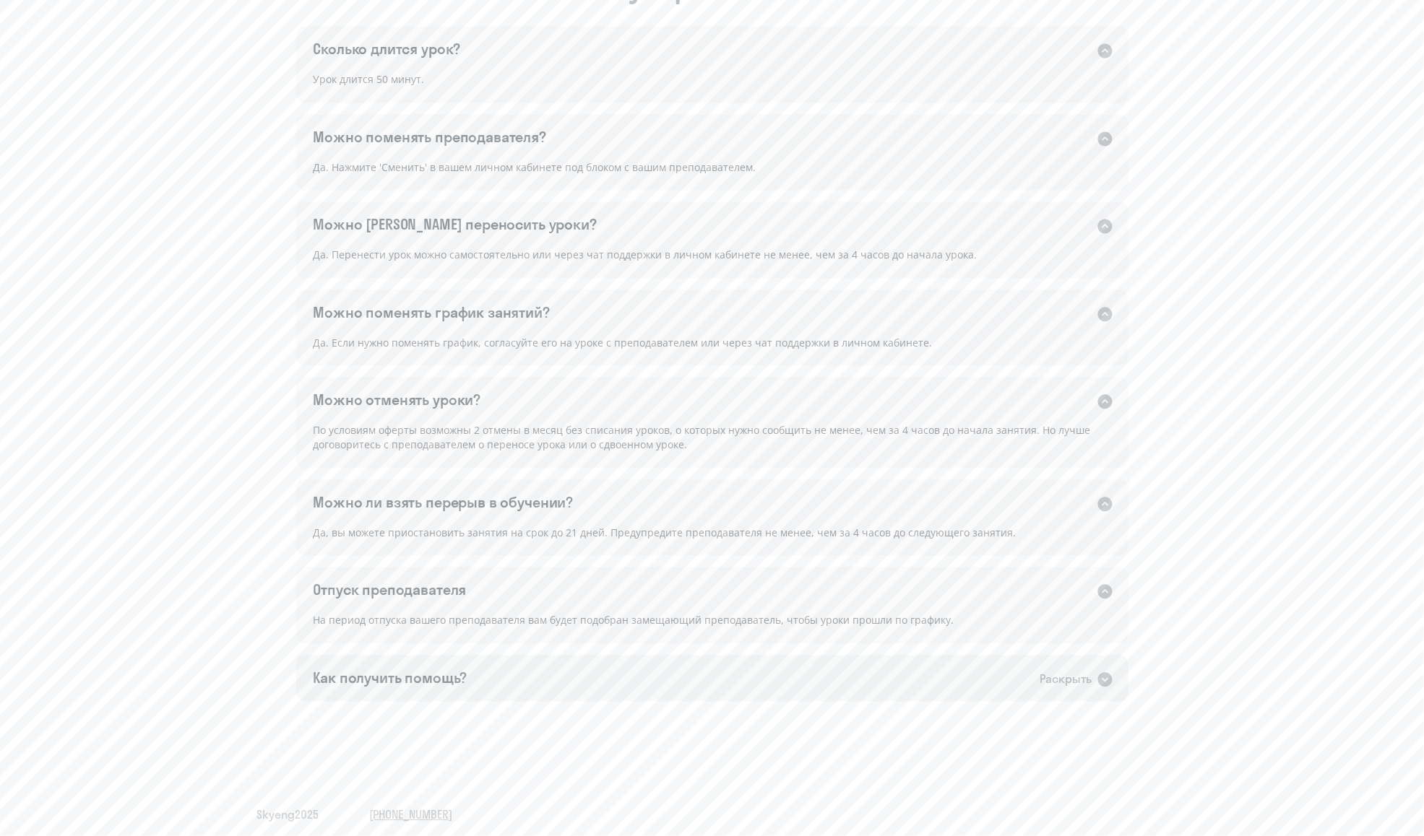
click at [1101, 673] on icon at bounding box center [1105, 680] width 14 height 14
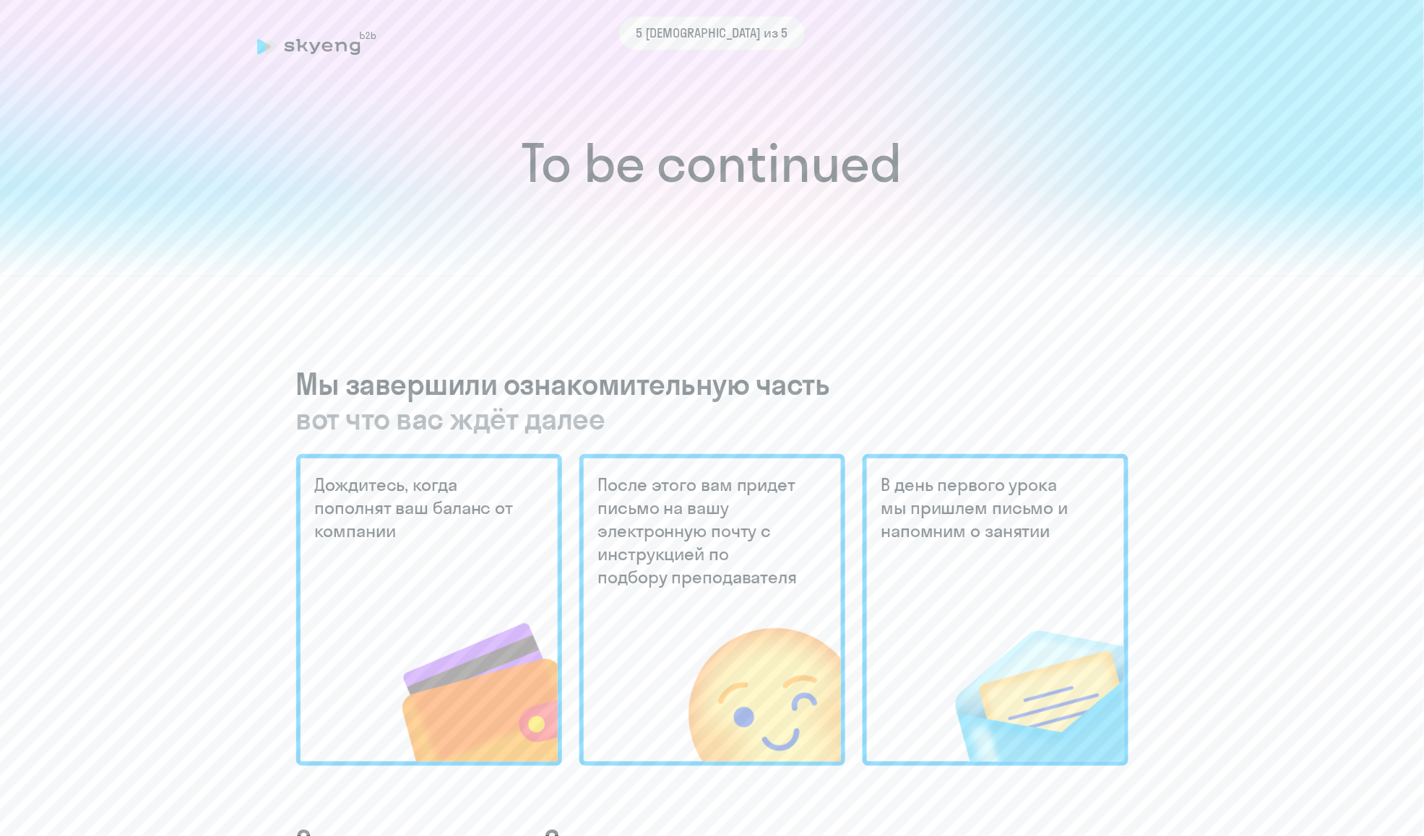
scroll to position [0, 0]
